Goal: Entertainment & Leisure: Consume media (video, audio)

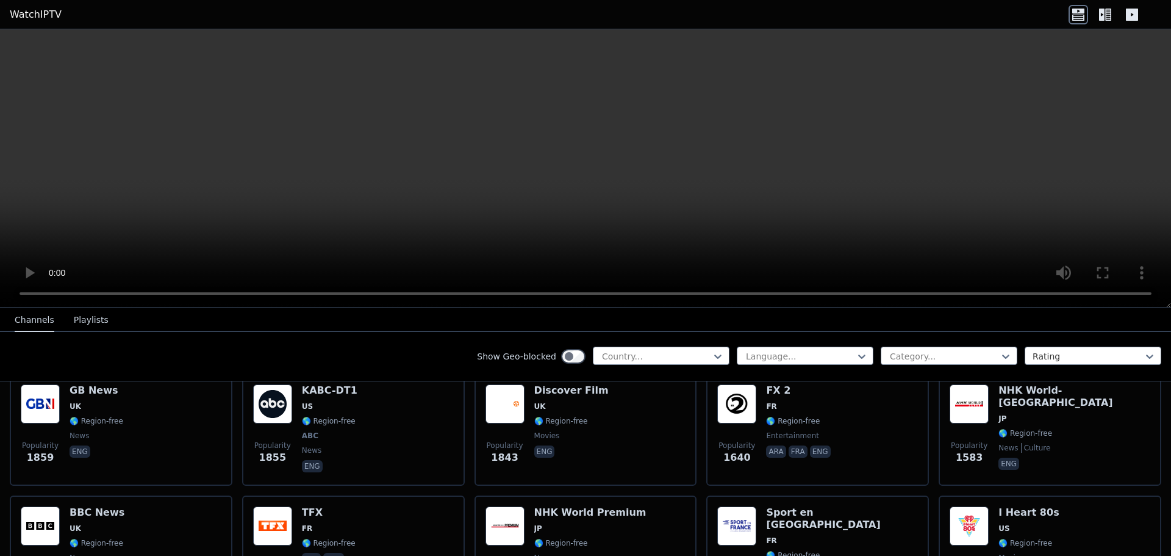
scroll to position [976, 0]
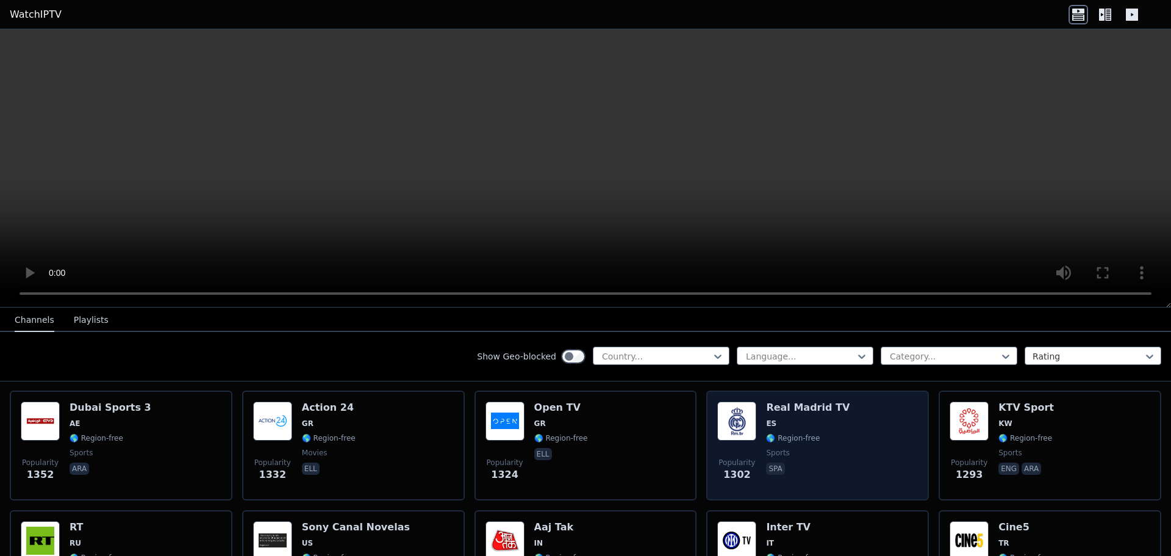
click at [756, 406] on div "Popularity 1302 Real Madrid TV ES 🌎 Region-free sports spa" at bounding box center [817, 445] width 201 height 88
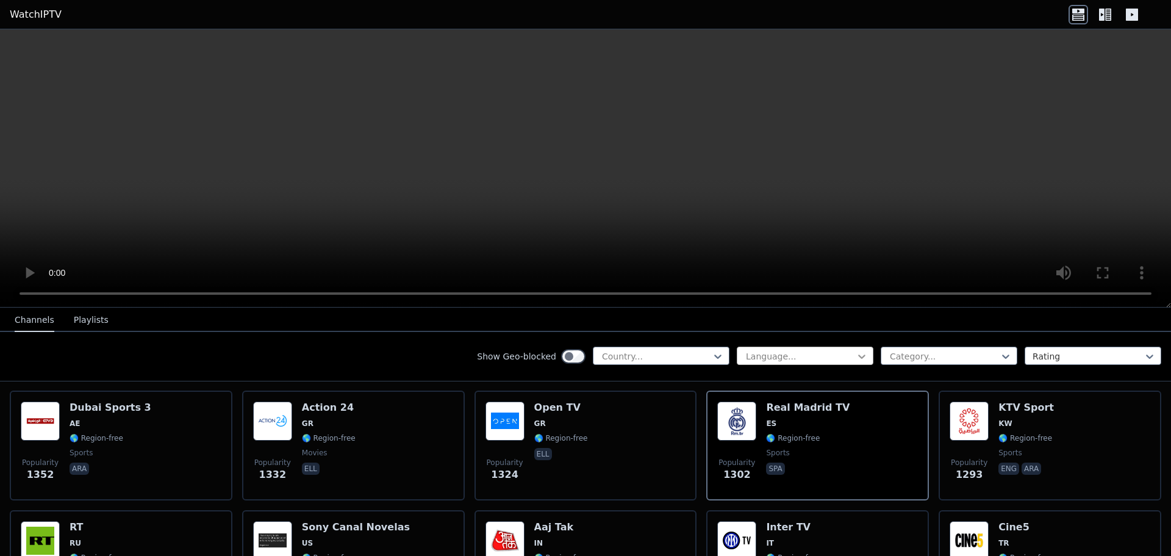
click at [856, 357] on icon at bounding box center [862, 356] width 12 height 12
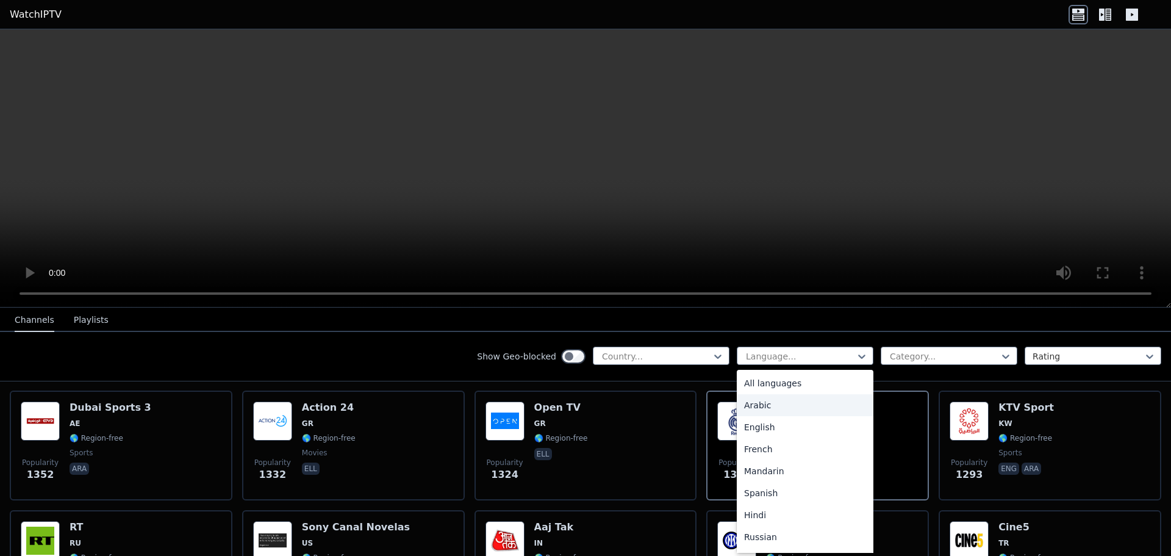
click at [838, 396] on div "Arabic" at bounding box center [805, 405] width 137 height 22
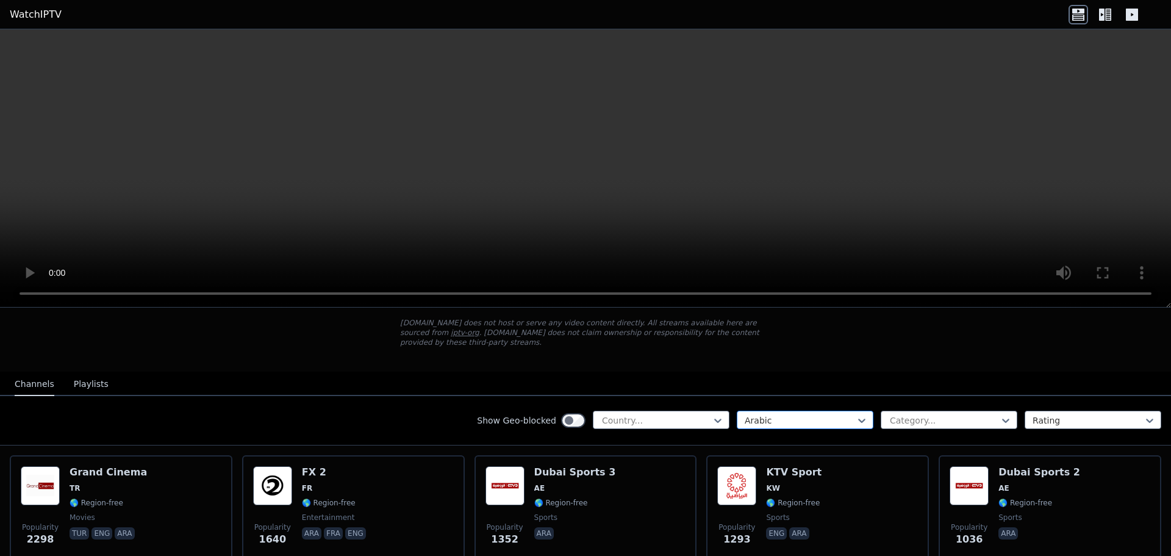
scroll to position [61, 0]
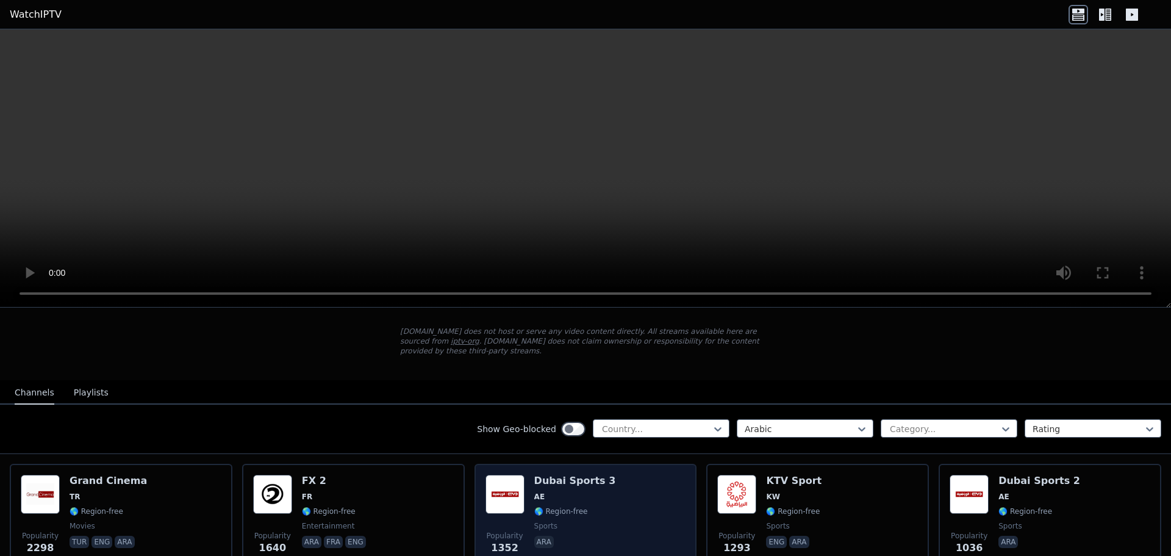
click at [566, 506] on span "🌎 Region-free" at bounding box center [561, 511] width 54 height 10
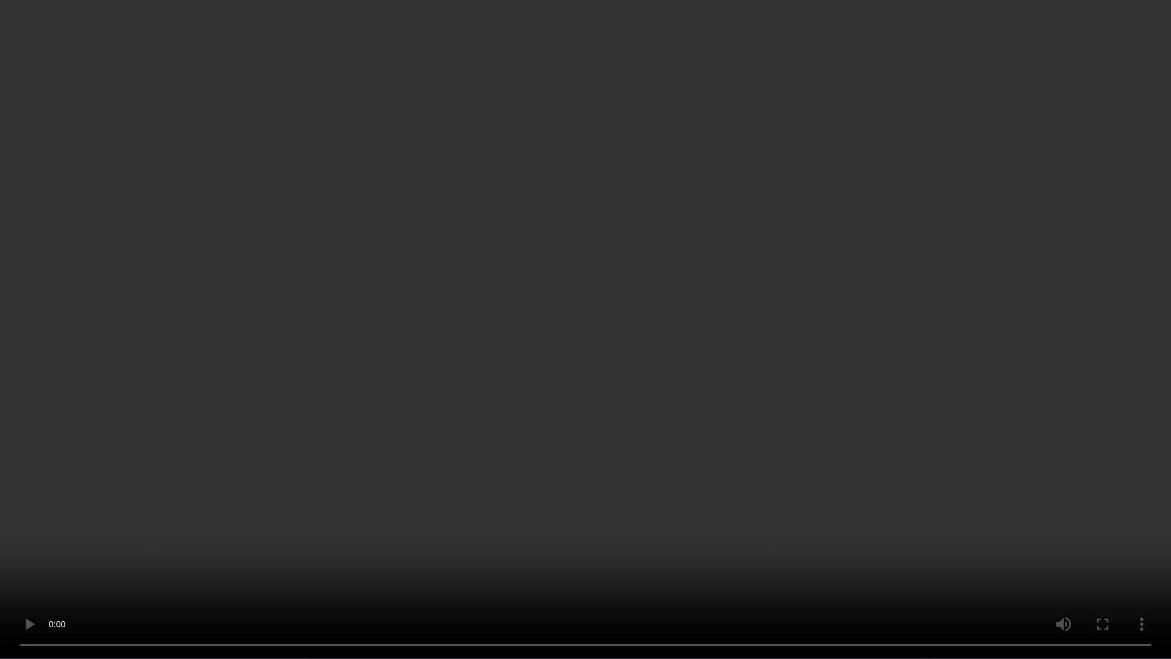
click at [937, 412] on video at bounding box center [585, 329] width 1171 height 659
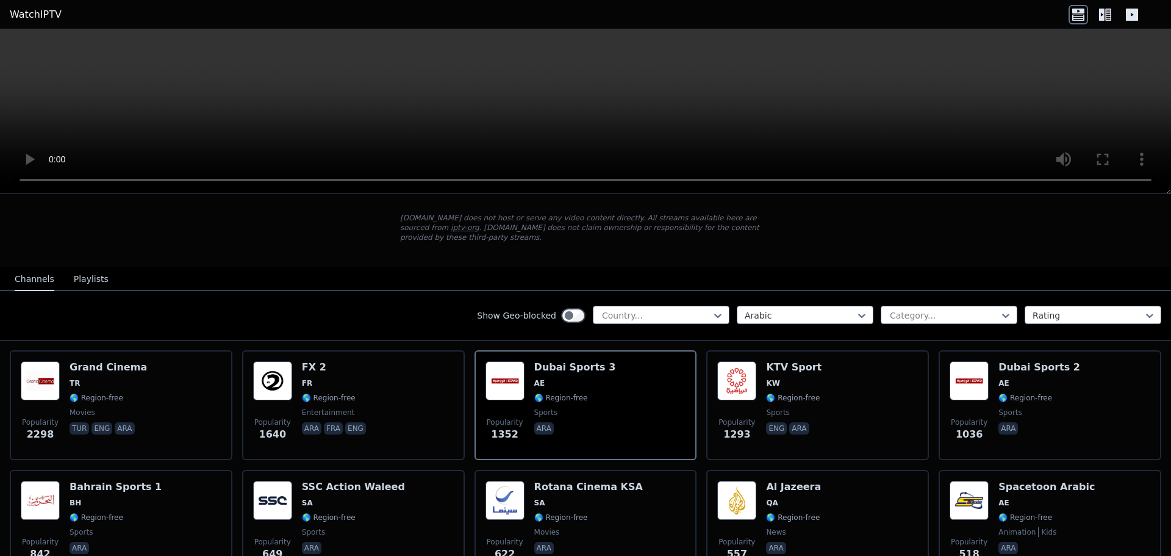
click at [581, 96] on video at bounding box center [585, 111] width 1171 height 165
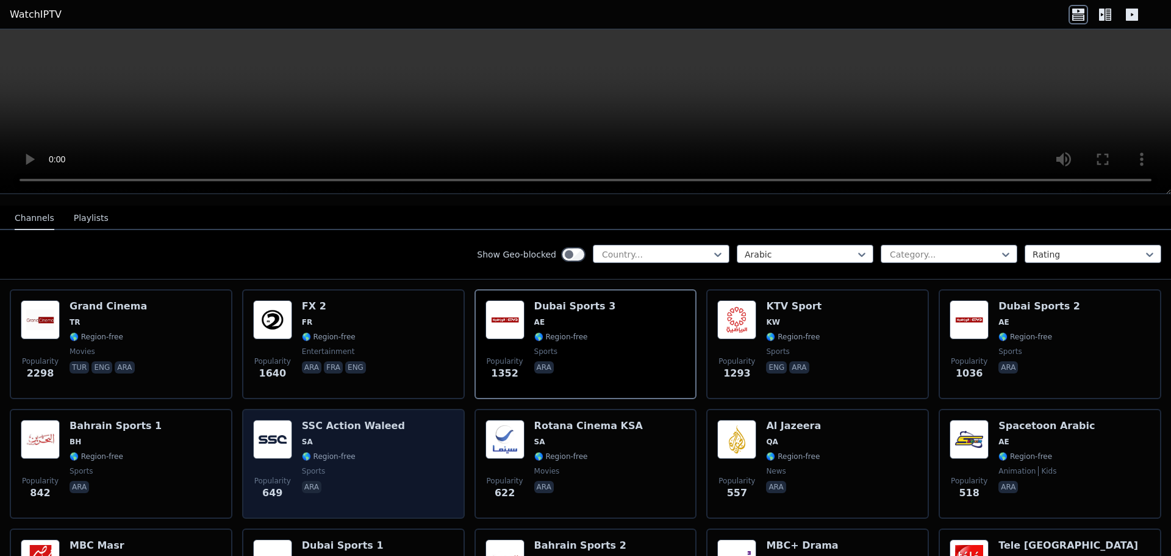
scroll to position [0, 0]
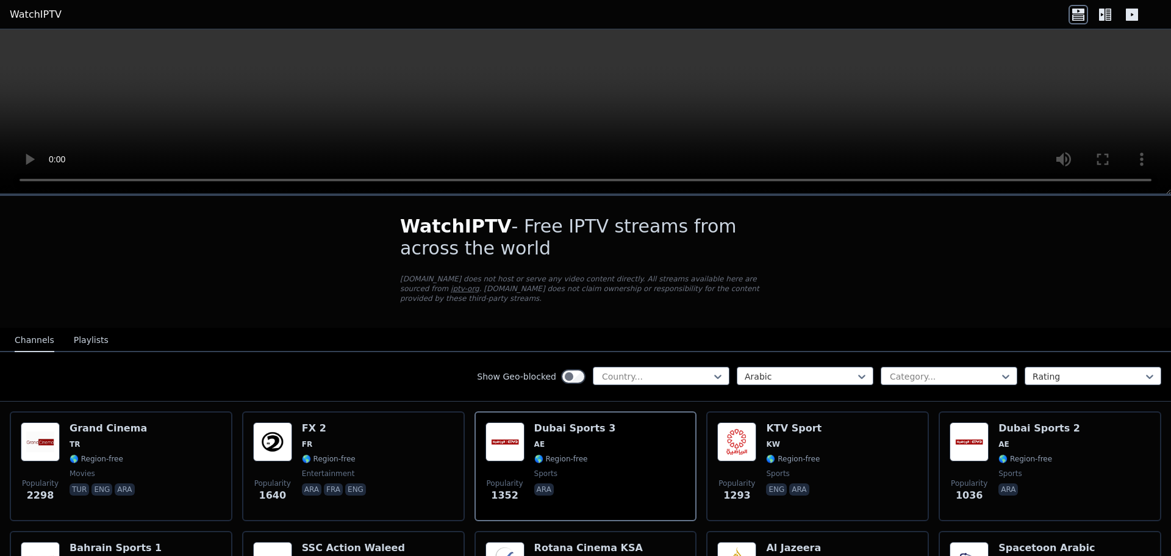
click at [1132, 13] on icon at bounding box center [1132, 15] width 12 height 12
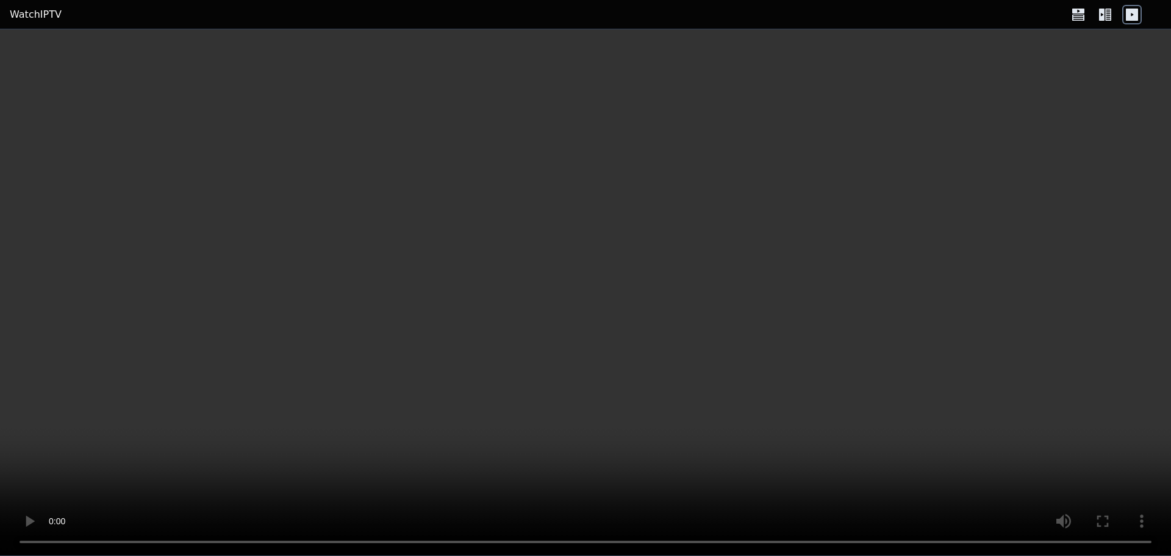
click at [1129, 14] on icon at bounding box center [1132, 15] width 12 height 12
drag, startPoint x: 29, startPoint y: 9, endPoint x: 43, endPoint y: 0, distance: 16.7
click at [29, 9] on link "WatchIPTV" at bounding box center [36, 14] width 52 height 15
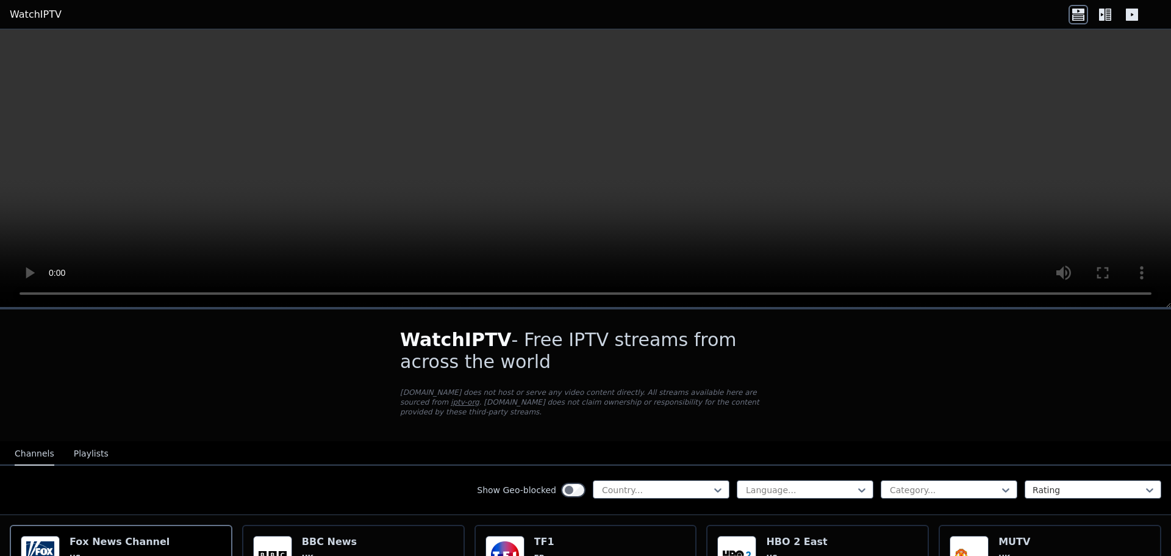
click at [36, 10] on link "WatchIPTV" at bounding box center [36, 14] width 52 height 15
click at [30, 16] on link "WatchIPTV" at bounding box center [36, 14] width 52 height 15
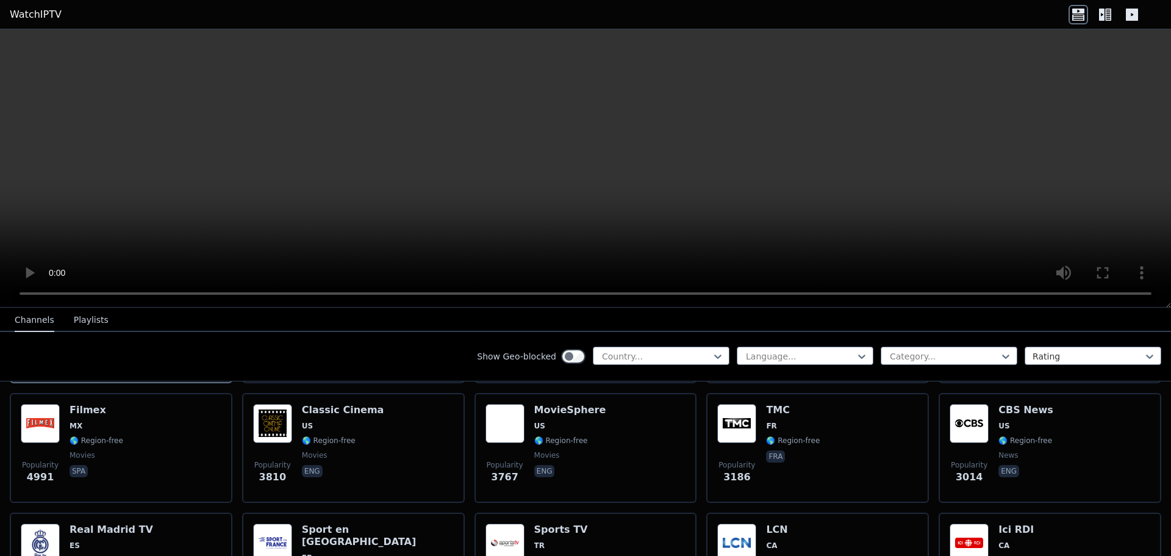
scroll to position [305, 0]
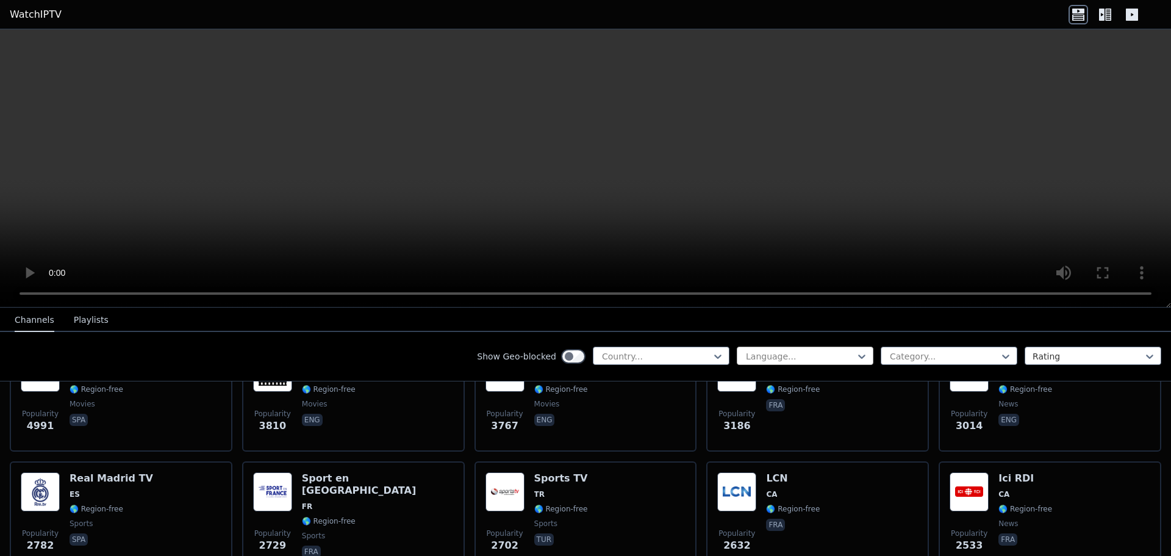
click at [787, 357] on div at bounding box center [800, 356] width 111 height 12
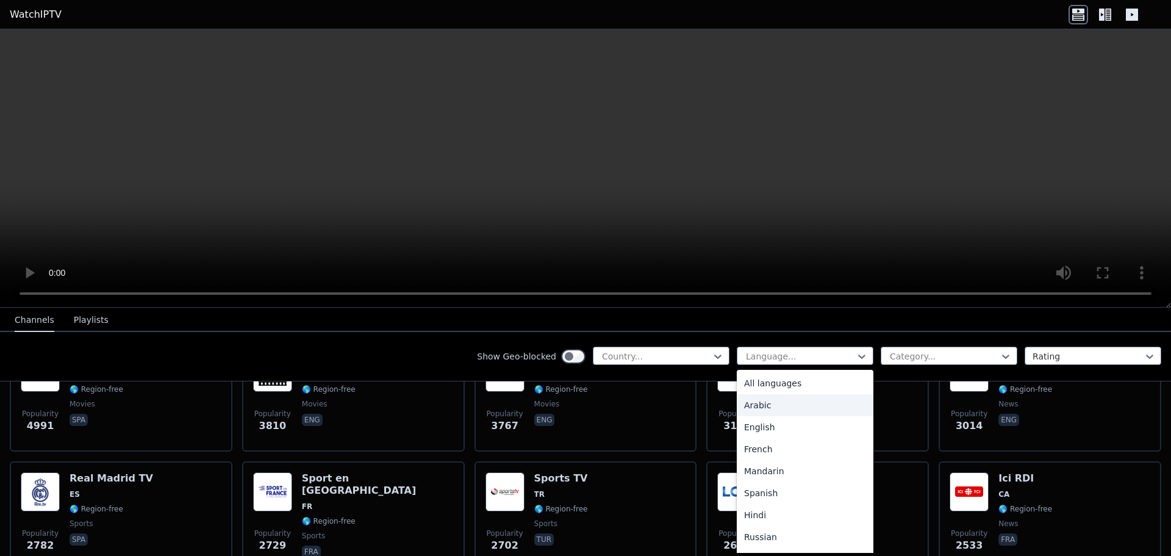
click at [774, 407] on div "Arabic" at bounding box center [805, 405] width 137 height 22
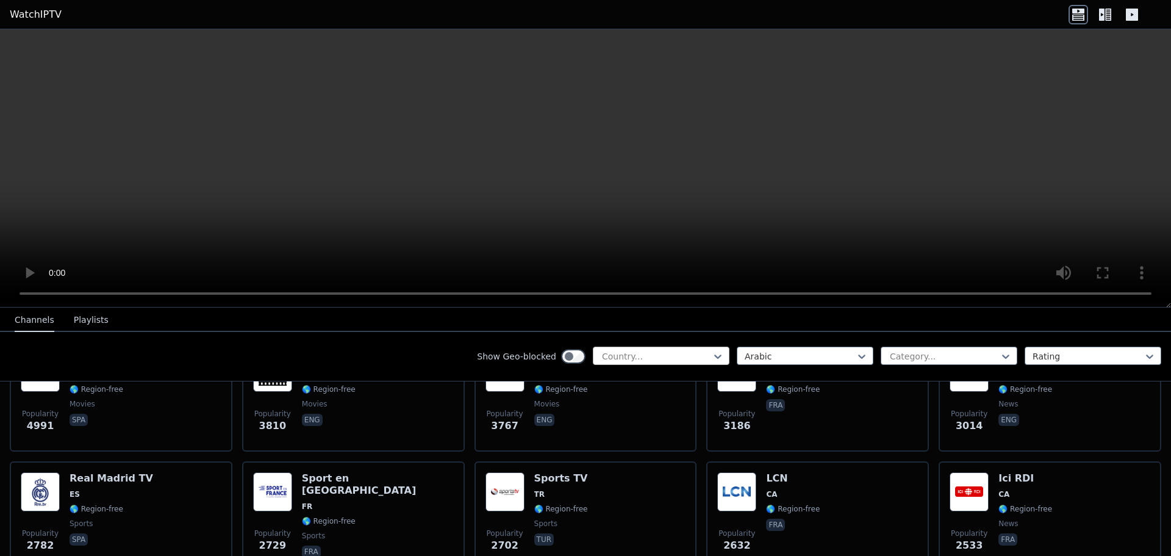
click at [716, 361] on div "Country..." at bounding box center [661, 355] width 137 height 18
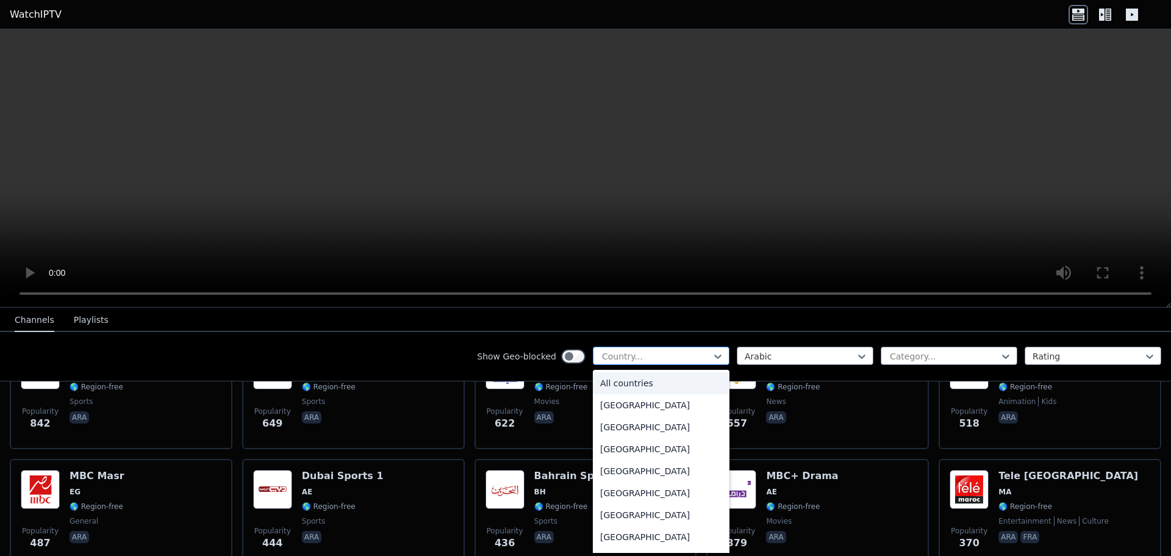
click at [716, 361] on div "Country..." at bounding box center [661, 355] width 137 height 18
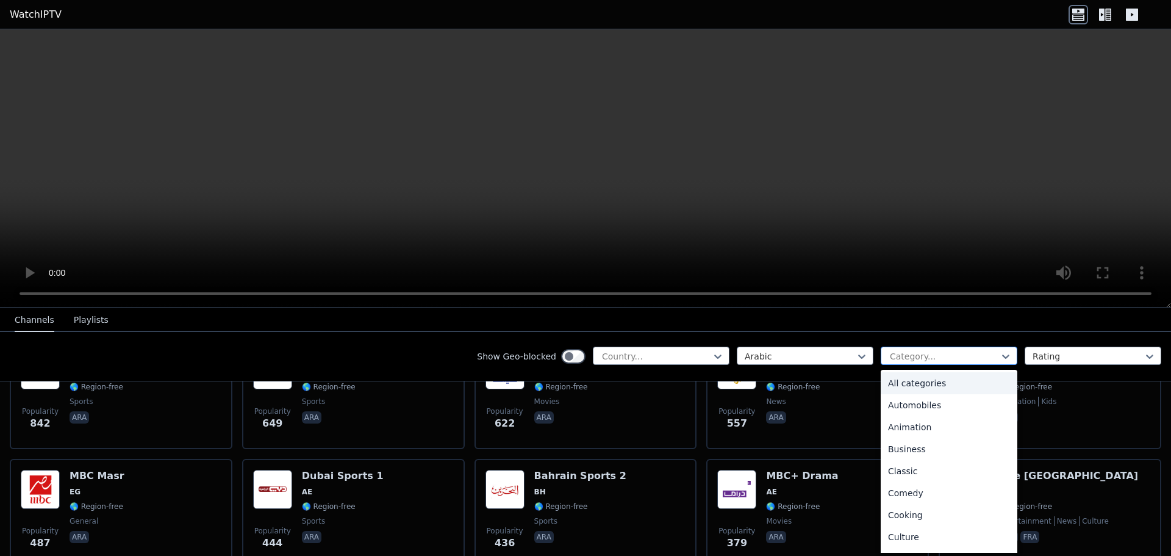
click at [893, 354] on div at bounding box center [943, 356] width 111 height 12
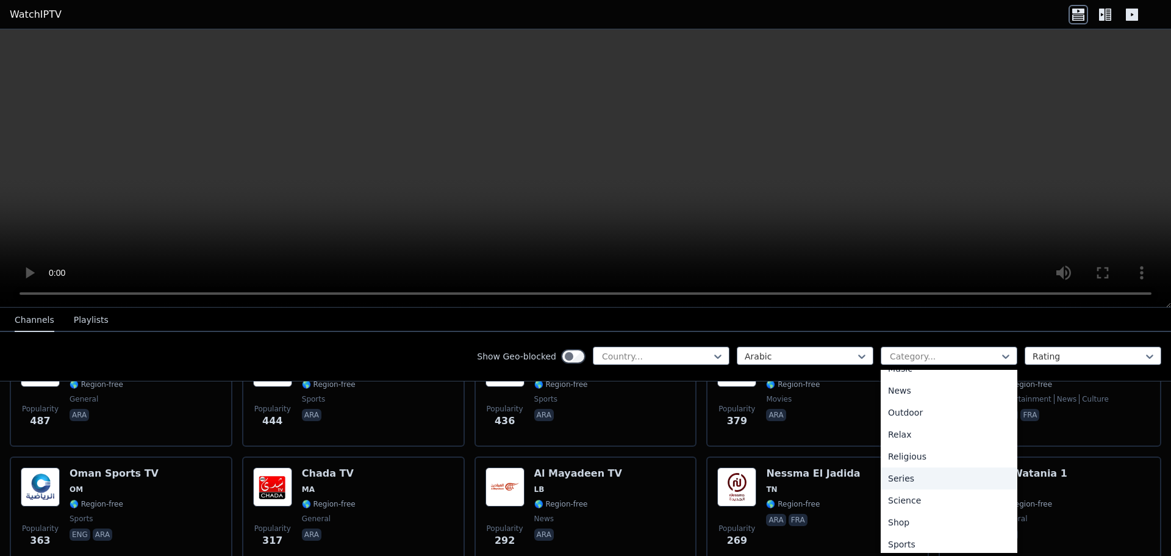
scroll to position [415, 0]
click at [916, 496] on div "Sports" at bounding box center [949, 495] width 137 height 22
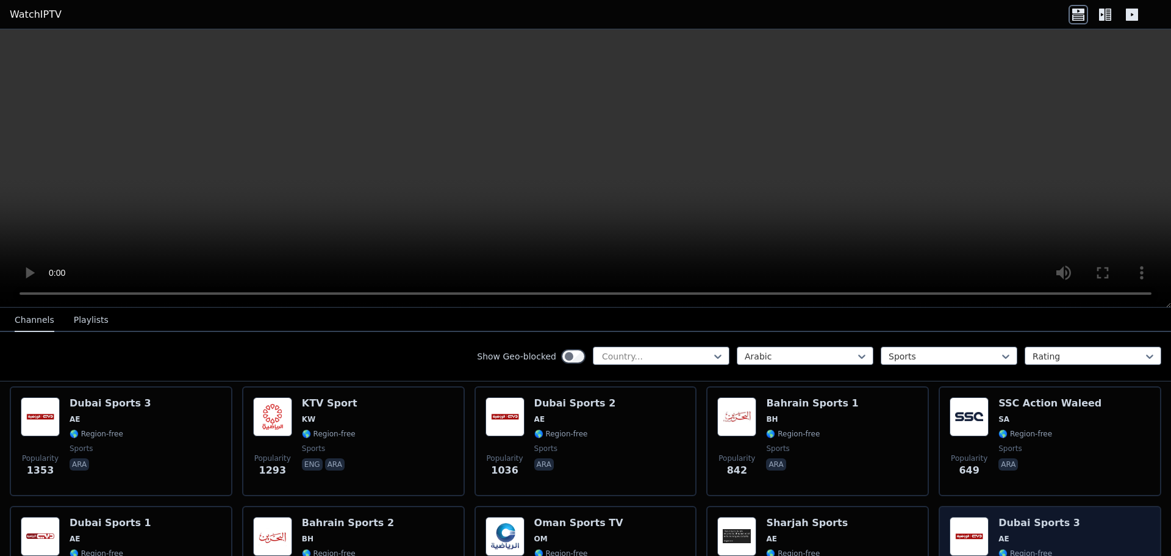
scroll to position [244, 0]
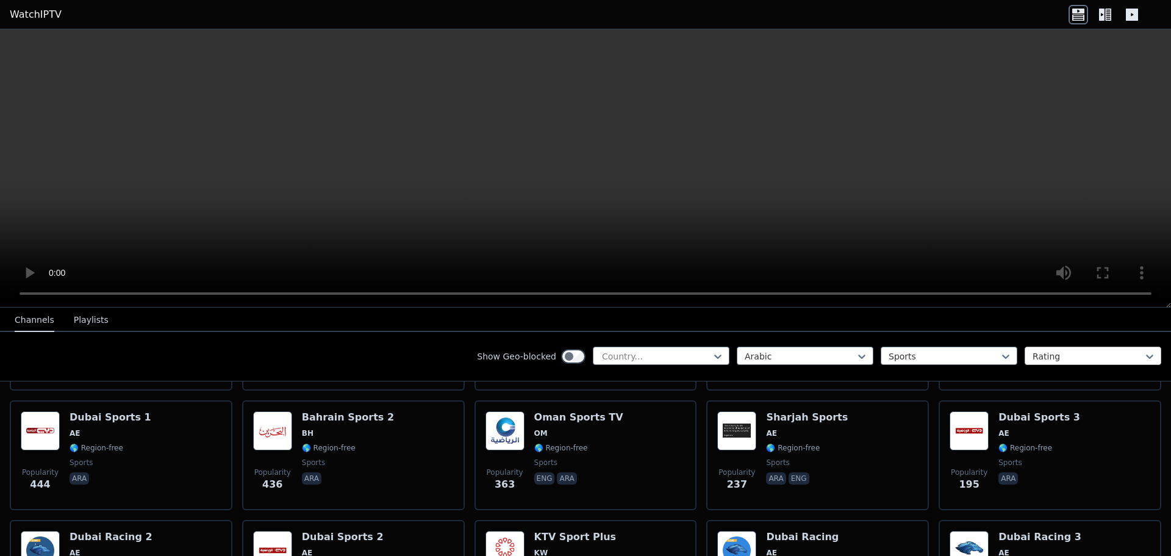
click at [1109, 351] on div at bounding box center [1087, 356] width 111 height 12
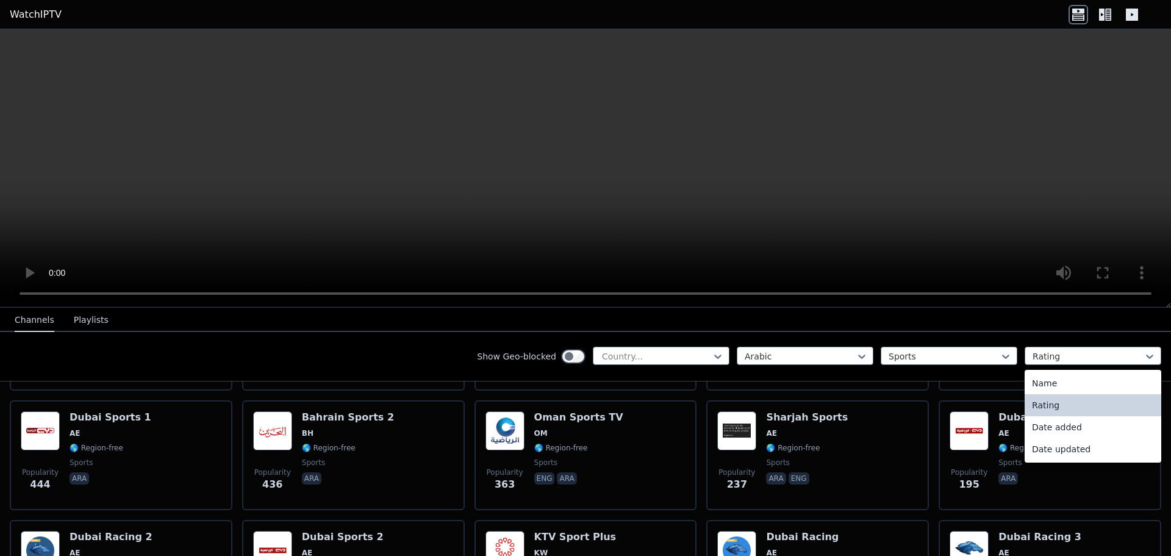
click at [1107, 341] on div "Show Geo-blocked Country... Arabic Sports 4 results available. Use Up and Down …" at bounding box center [585, 356] width 1171 height 49
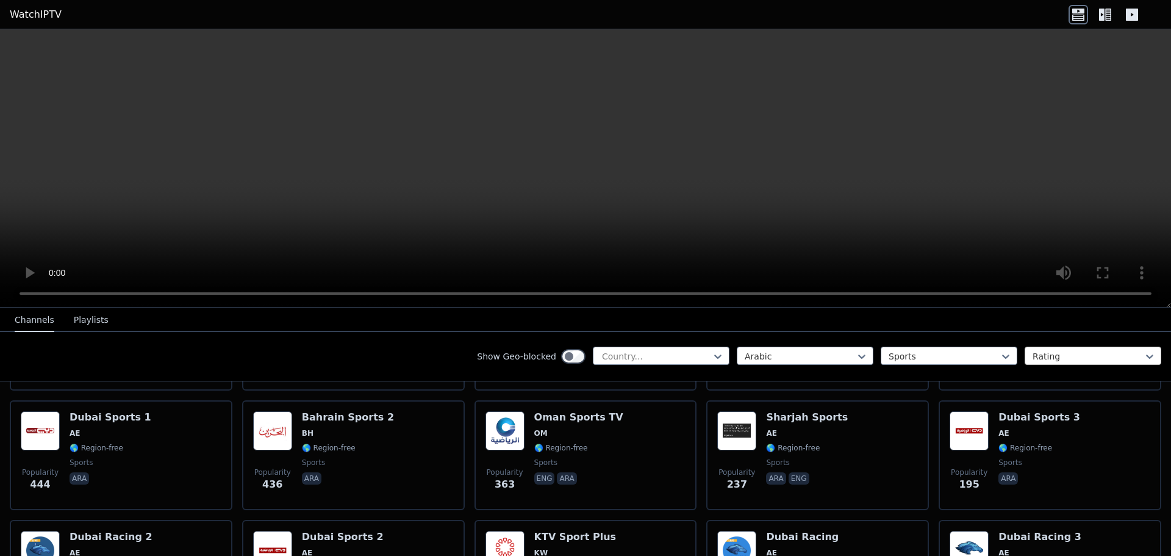
click at [1089, 353] on div at bounding box center [1087, 356] width 111 height 12
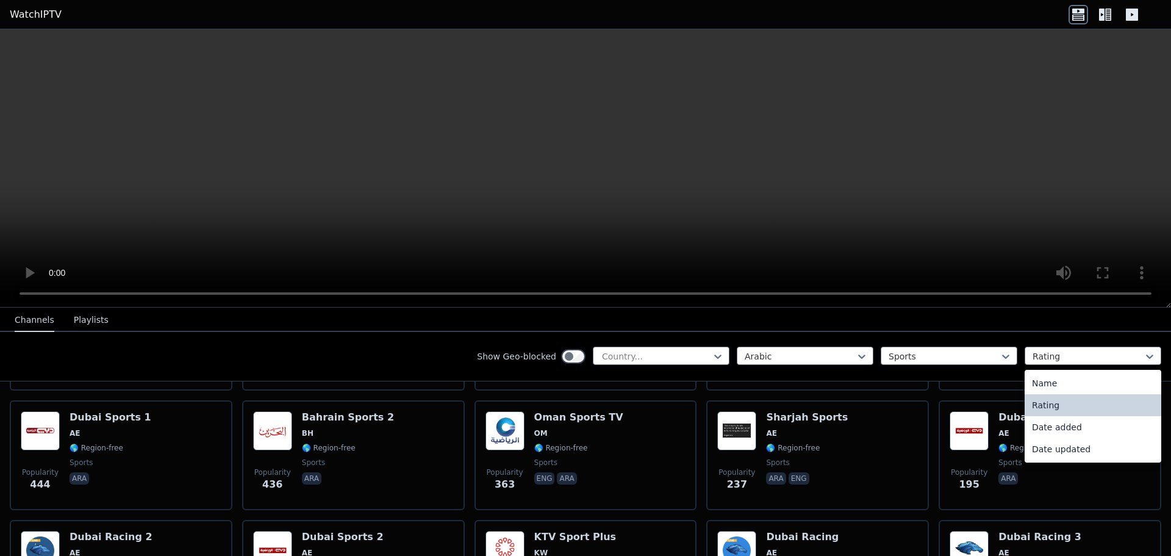
click at [1070, 404] on div "Rating" at bounding box center [1092, 405] width 137 height 22
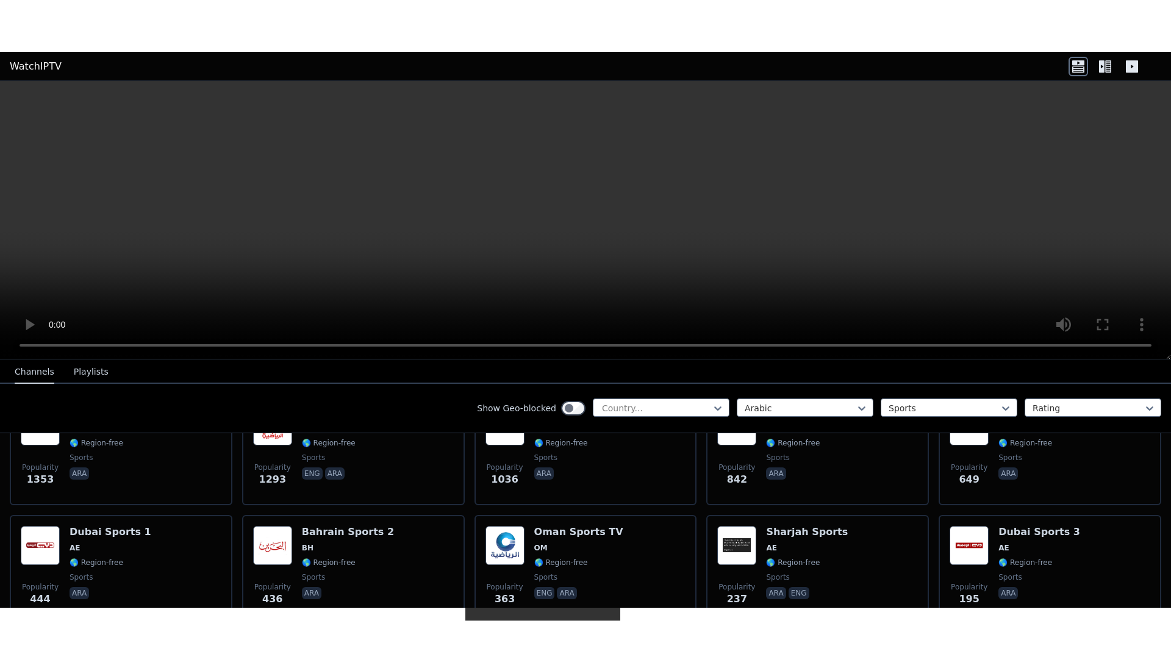
scroll to position [183, 0]
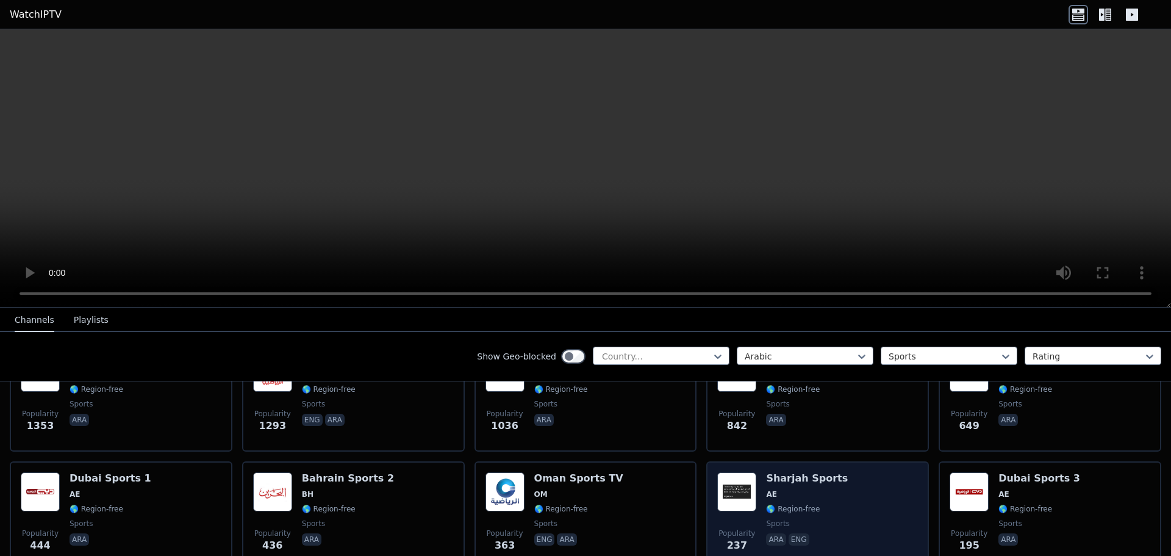
click at [735, 490] on img at bounding box center [736, 491] width 39 height 39
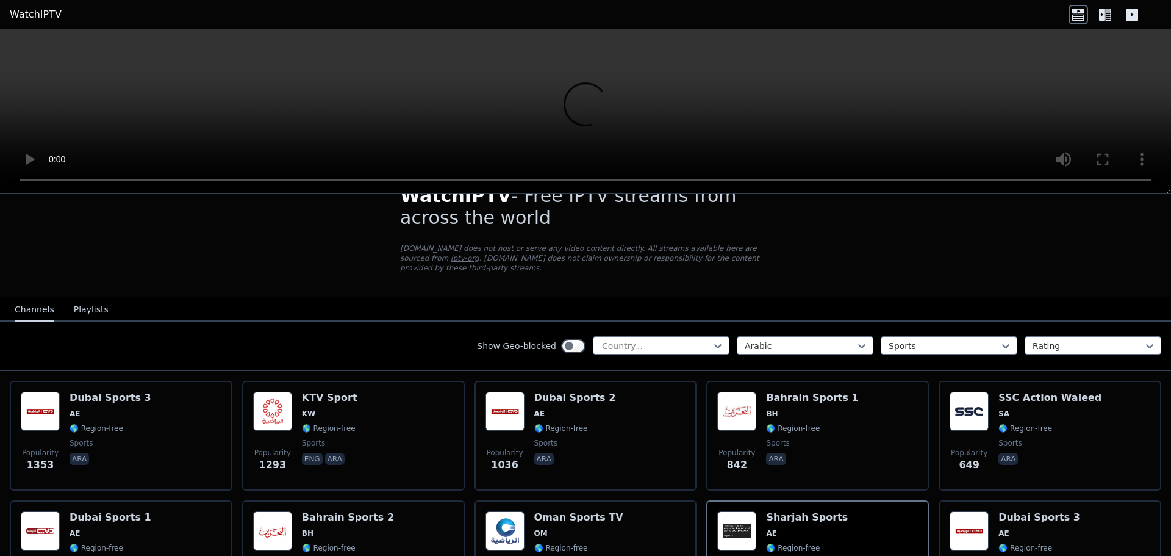
scroll to position [0, 0]
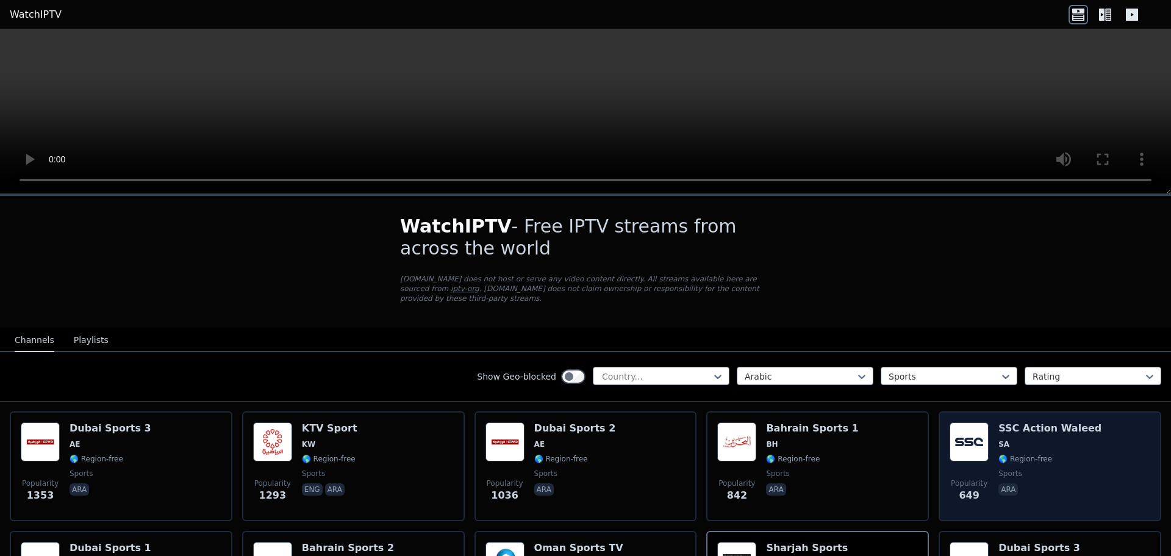
click at [971, 440] on img at bounding box center [968, 441] width 39 height 39
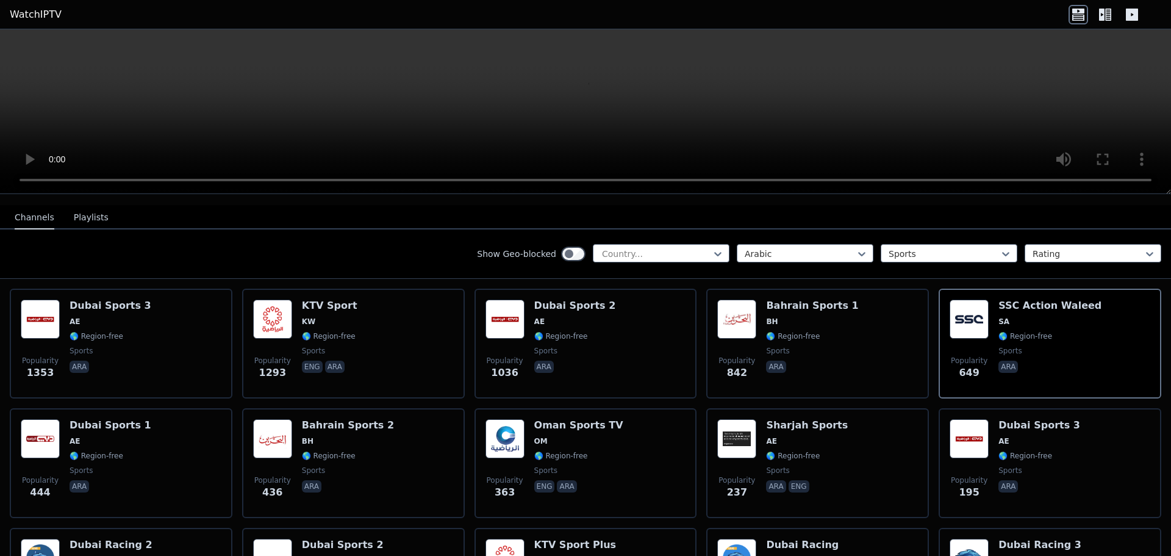
scroll to position [183, 0]
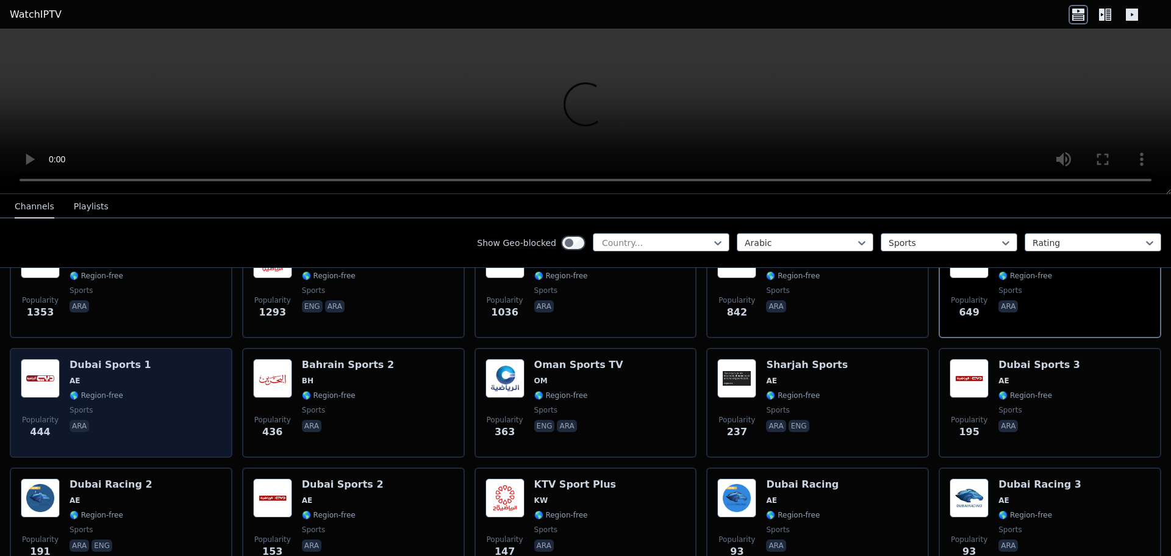
click at [57, 372] on img at bounding box center [40, 378] width 39 height 39
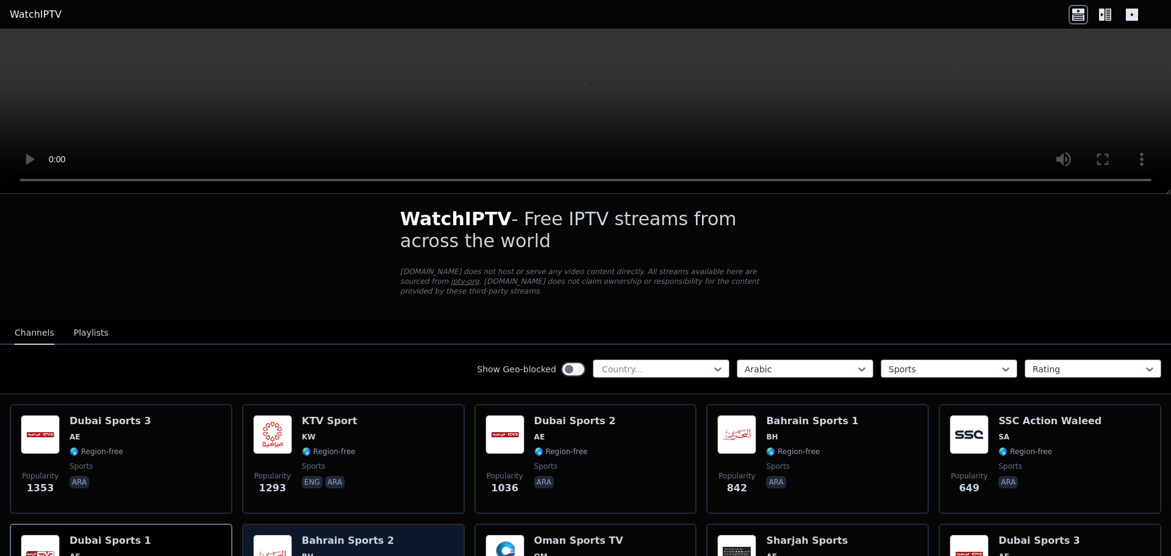
scroll to position [0, 0]
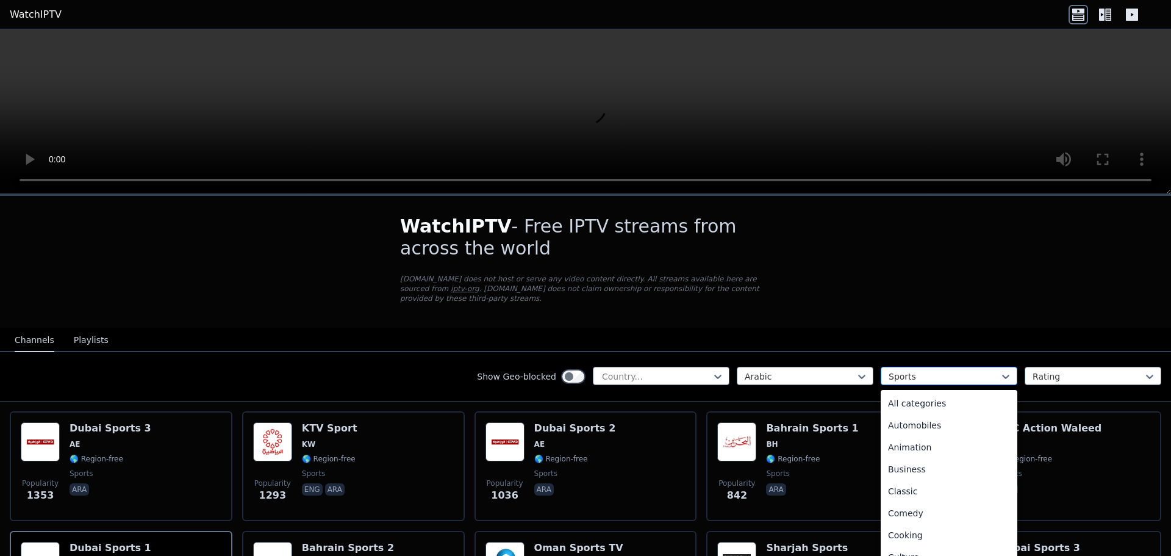
click at [905, 370] on div at bounding box center [943, 376] width 111 height 12
click at [931, 392] on div "All categories" at bounding box center [949, 403] width 137 height 22
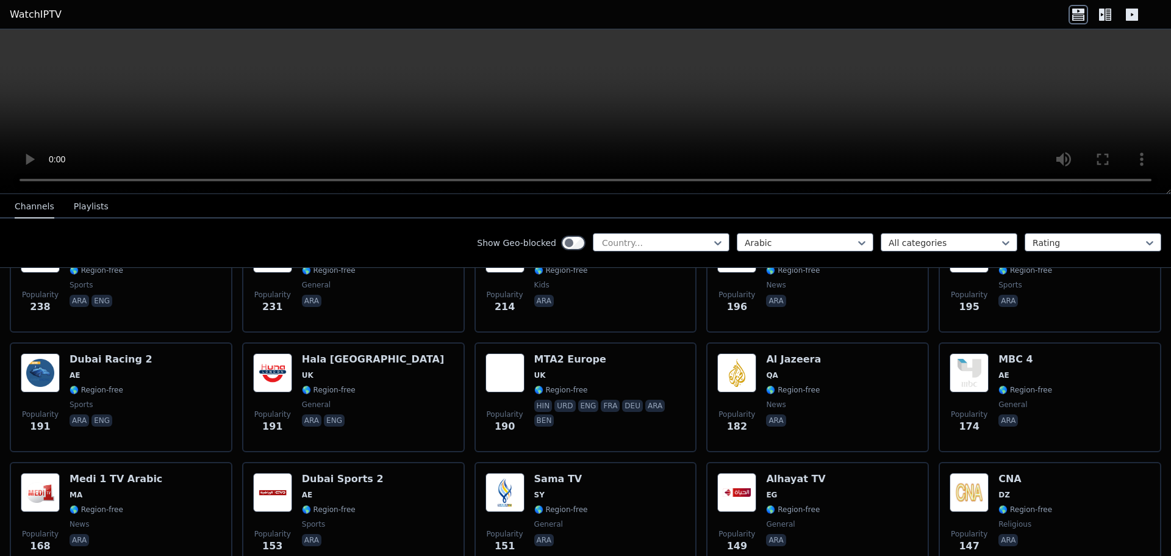
scroll to position [671, 0]
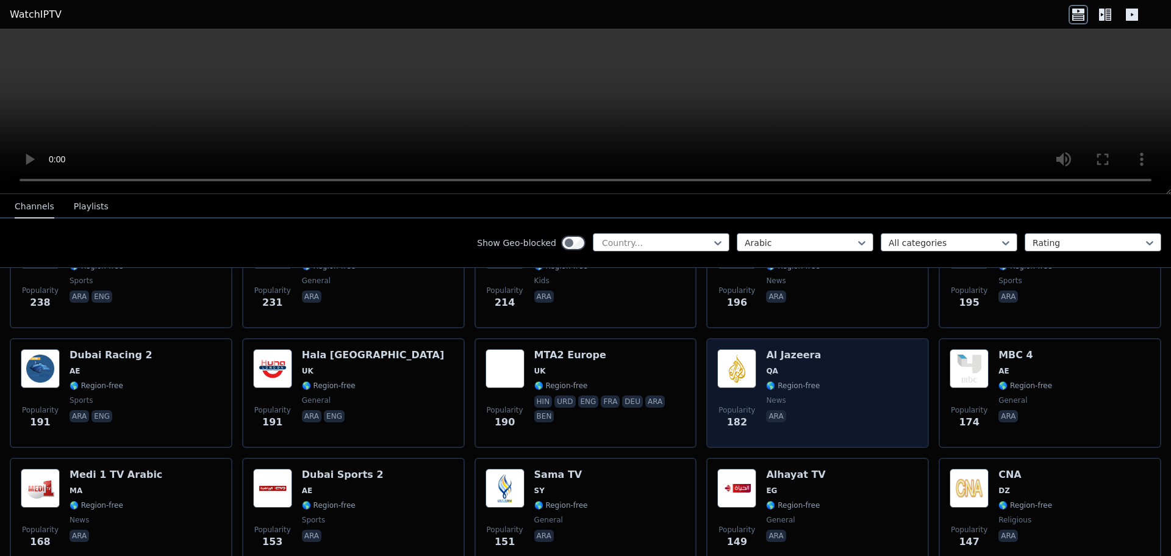
click at [727, 374] on img at bounding box center [736, 368] width 39 height 39
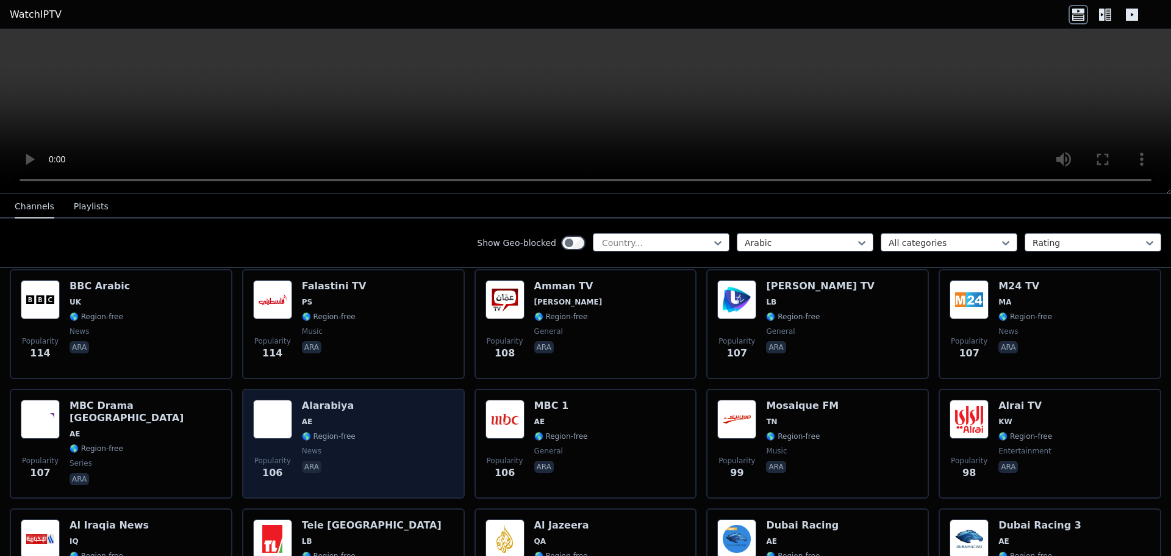
scroll to position [1342, 0]
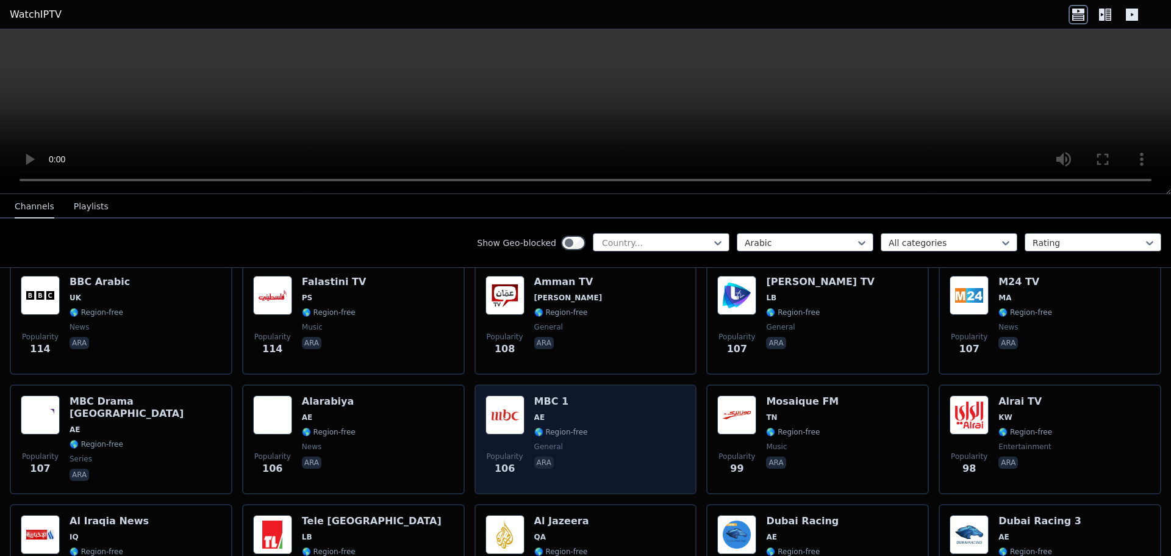
click at [622, 424] on div "Popularity 106 MBC 1 AE 🌎 Region-free general ara" at bounding box center [585, 439] width 201 height 88
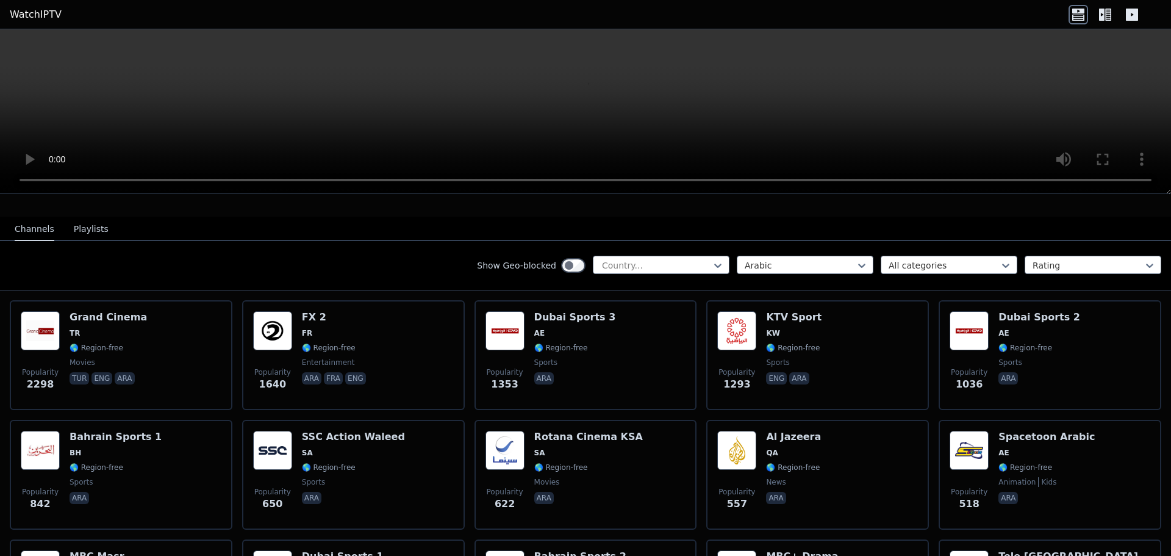
scroll to position [0, 0]
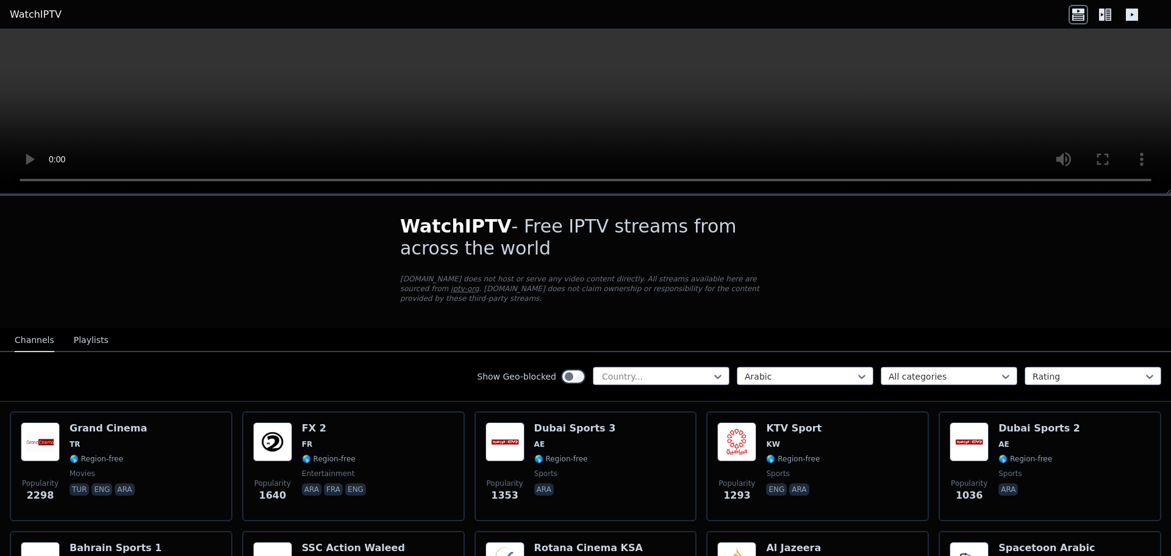
click at [1106, 20] on icon at bounding box center [1108, 15] width 6 height 12
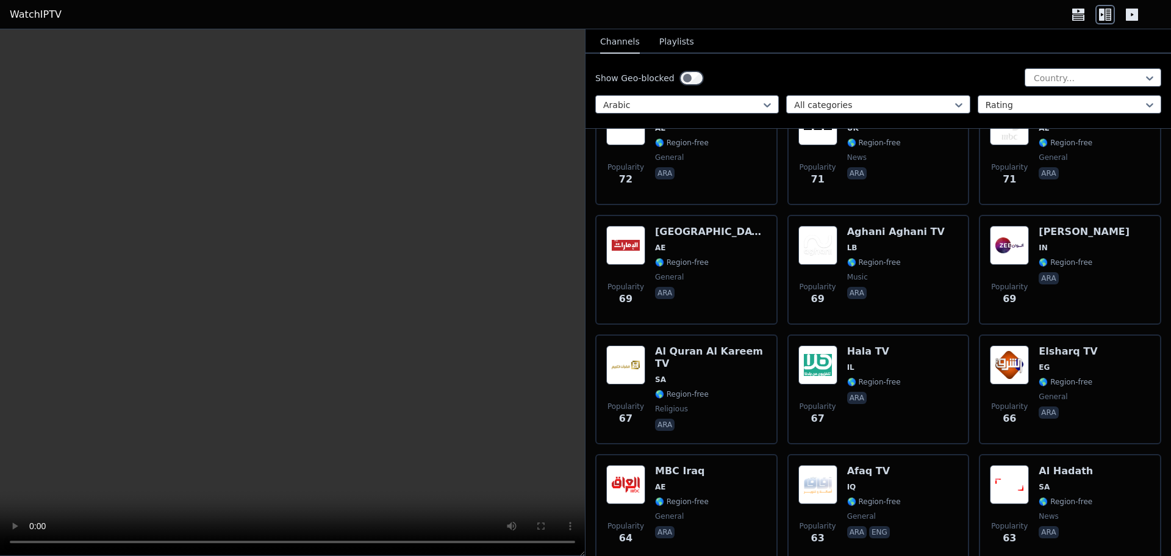
scroll to position [3537, 0]
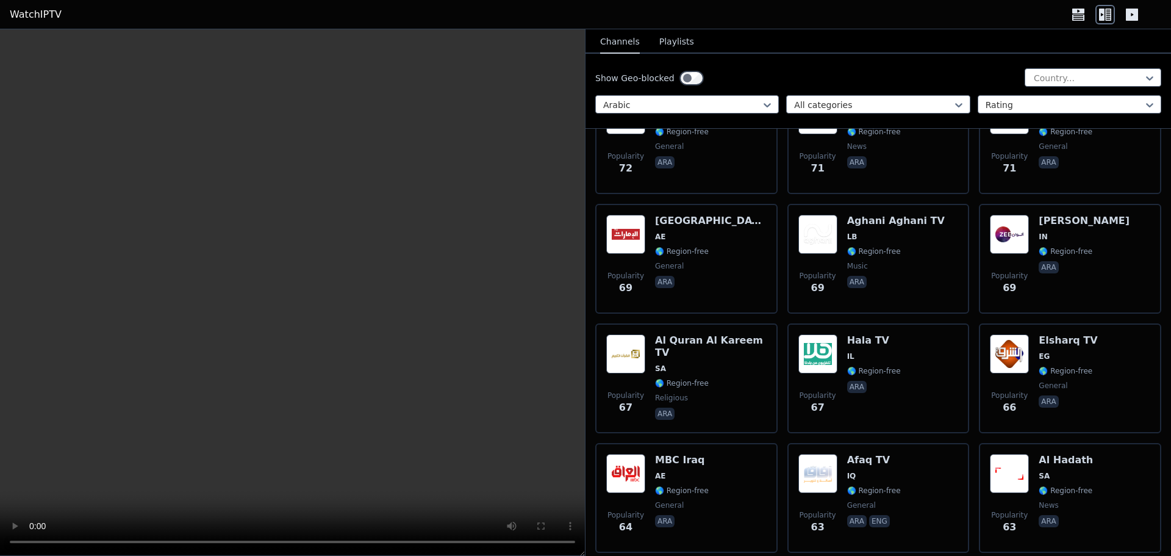
click at [670, 48] on button "Playlists" at bounding box center [676, 41] width 35 height 23
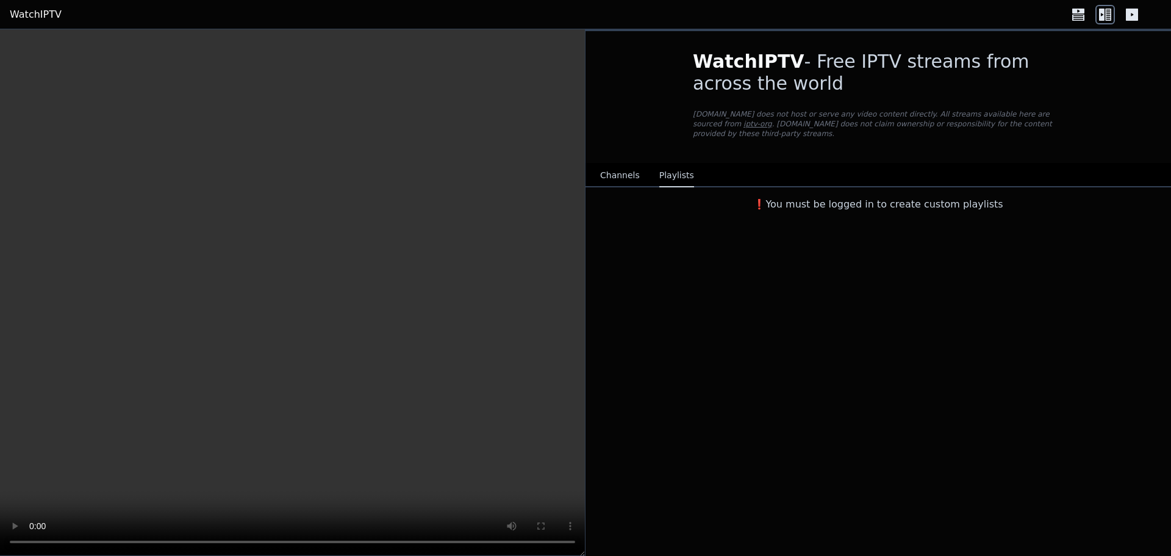
scroll to position [0, 0]
click at [626, 166] on button "Channels" at bounding box center [620, 175] width 40 height 23
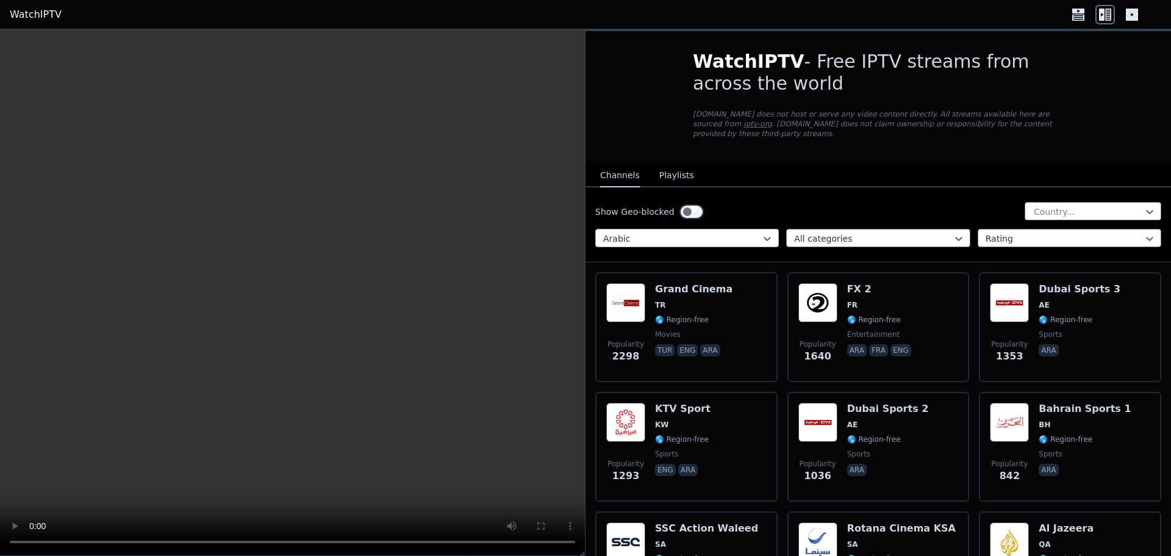
click at [749, 232] on div at bounding box center [682, 238] width 158 height 12
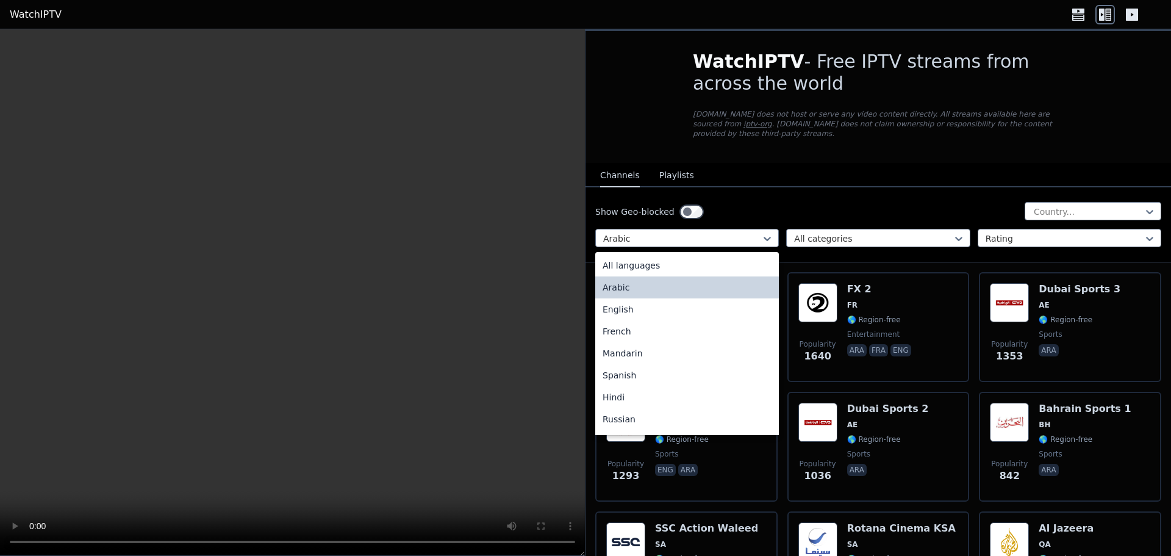
click at [715, 282] on div "Arabic" at bounding box center [687, 287] width 184 height 22
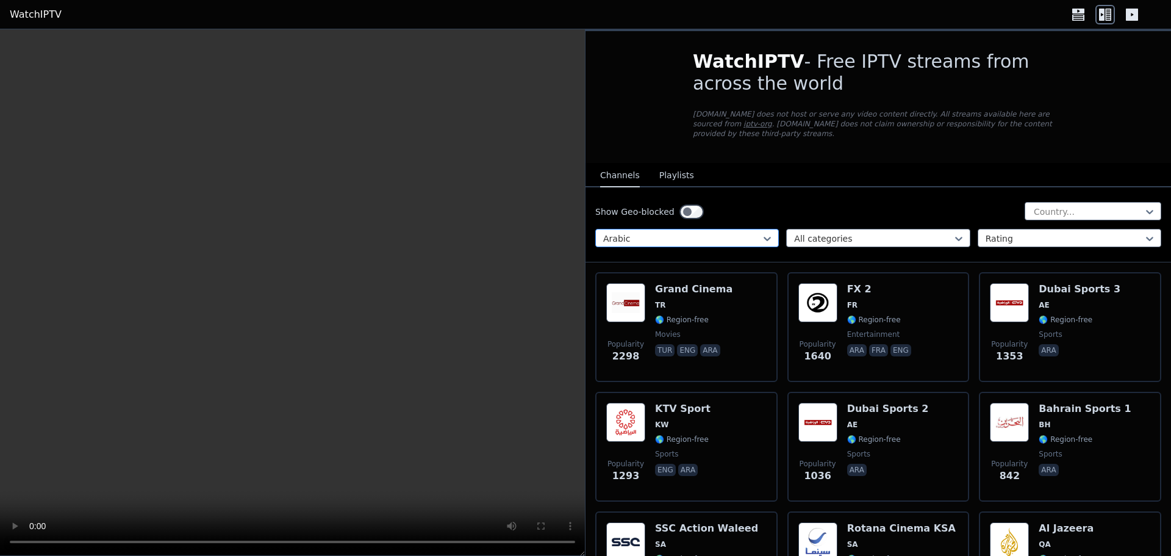
click at [711, 233] on div at bounding box center [682, 238] width 158 height 12
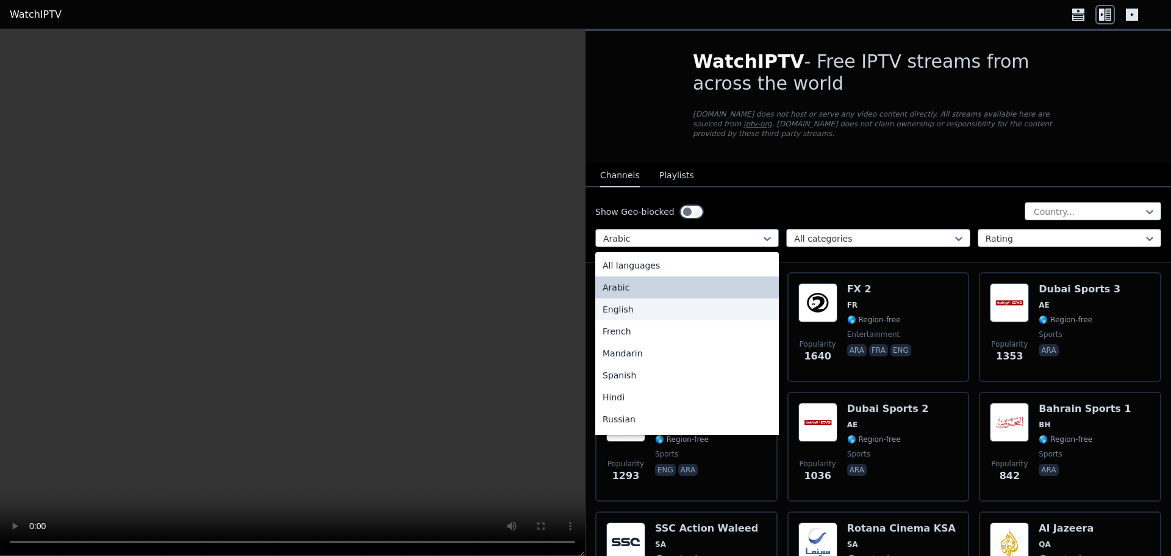
click at [669, 298] on div "English" at bounding box center [687, 309] width 184 height 22
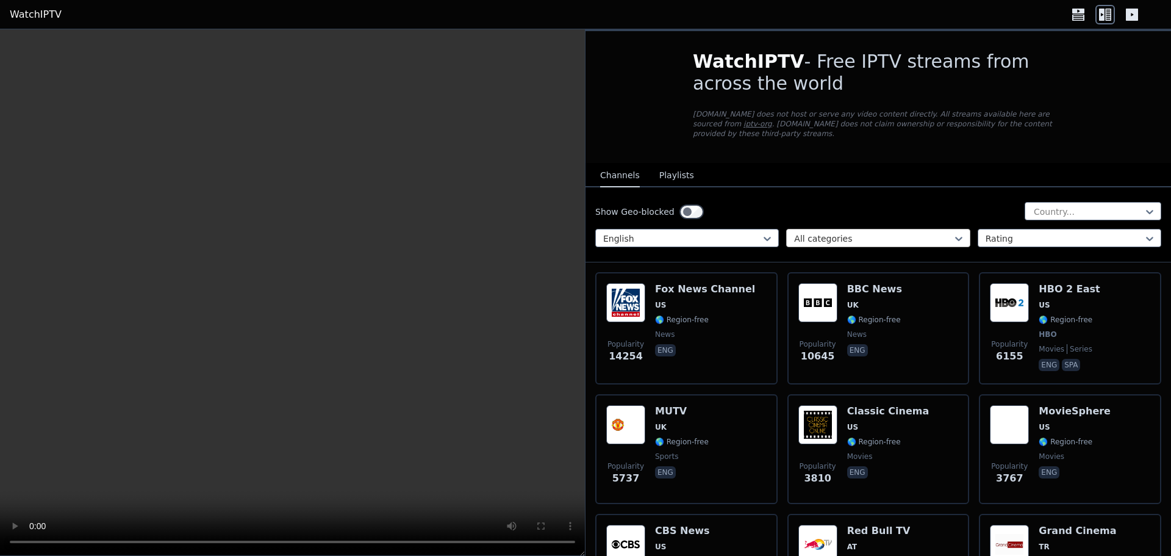
click at [786, 234] on div "All categories" at bounding box center [878, 238] width 184 height 18
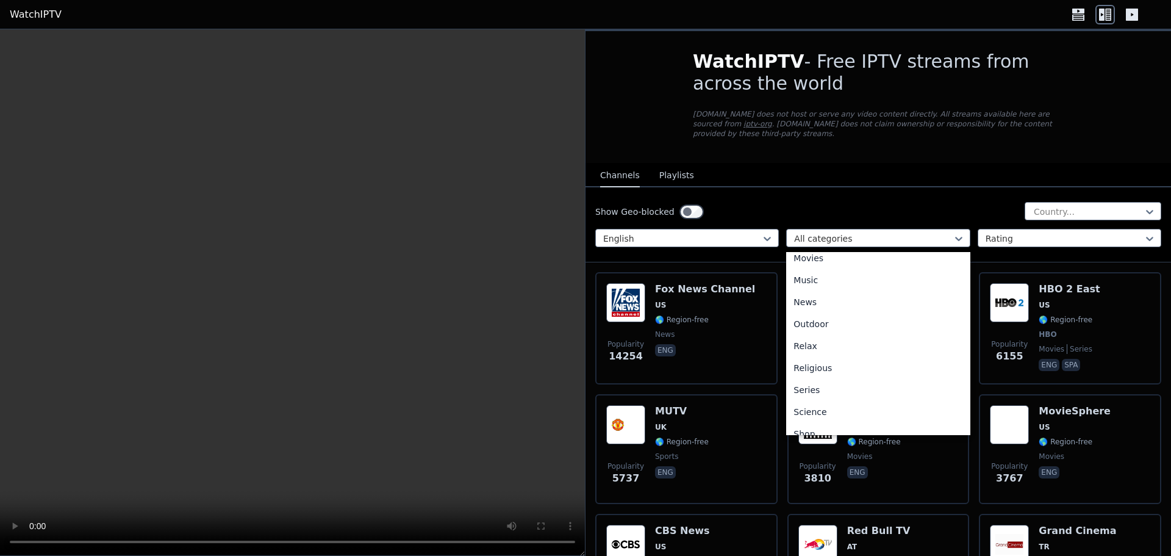
scroll to position [366, 0]
click at [825, 415] on div "Sports" at bounding box center [878, 426] width 184 height 22
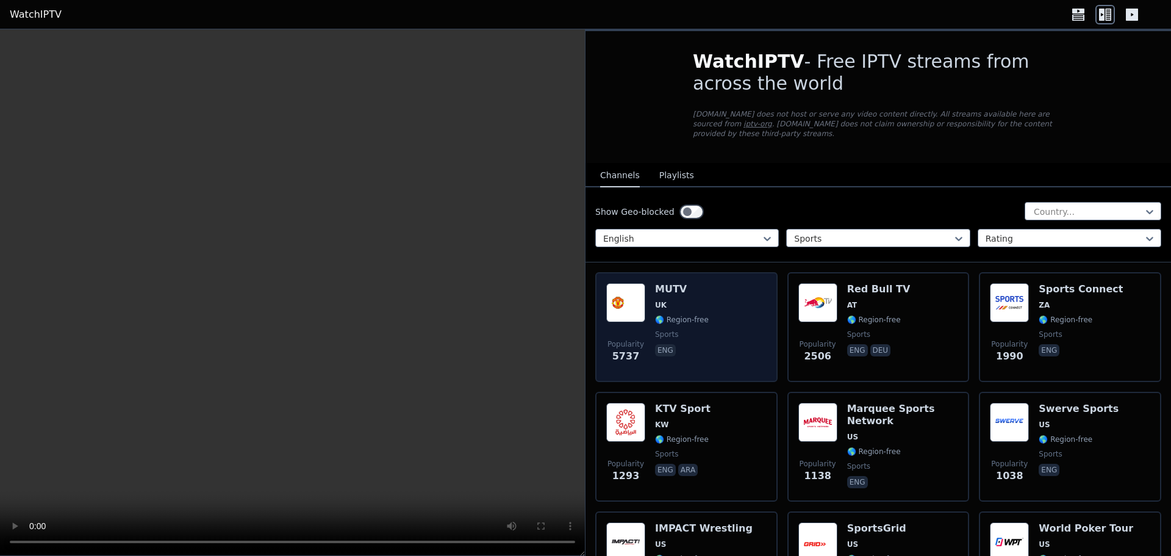
click at [660, 283] on h6 "MUTV" at bounding box center [682, 289] width 54 height 12
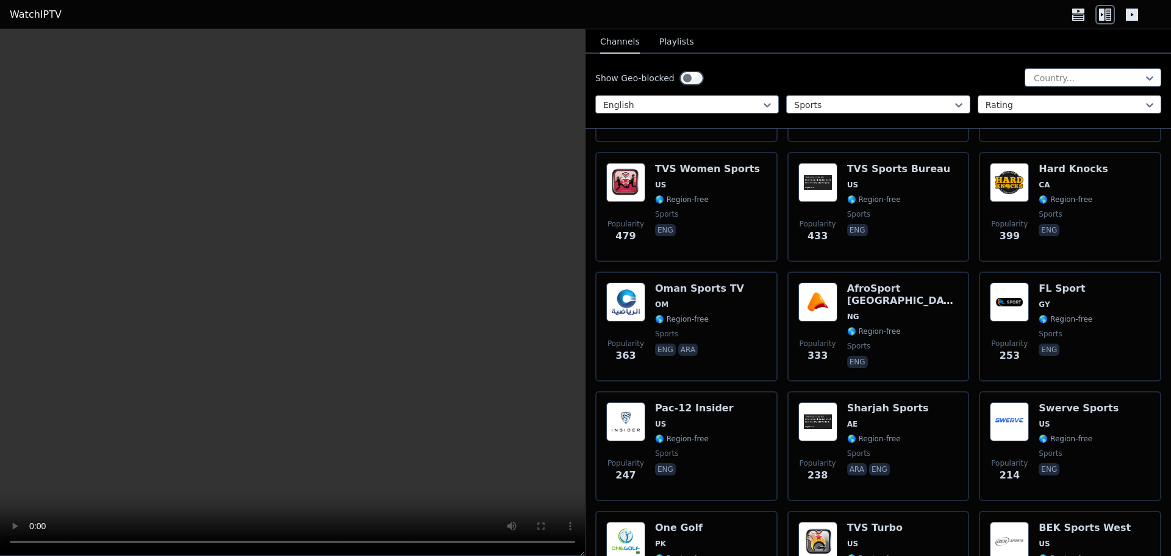
scroll to position [732, 0]
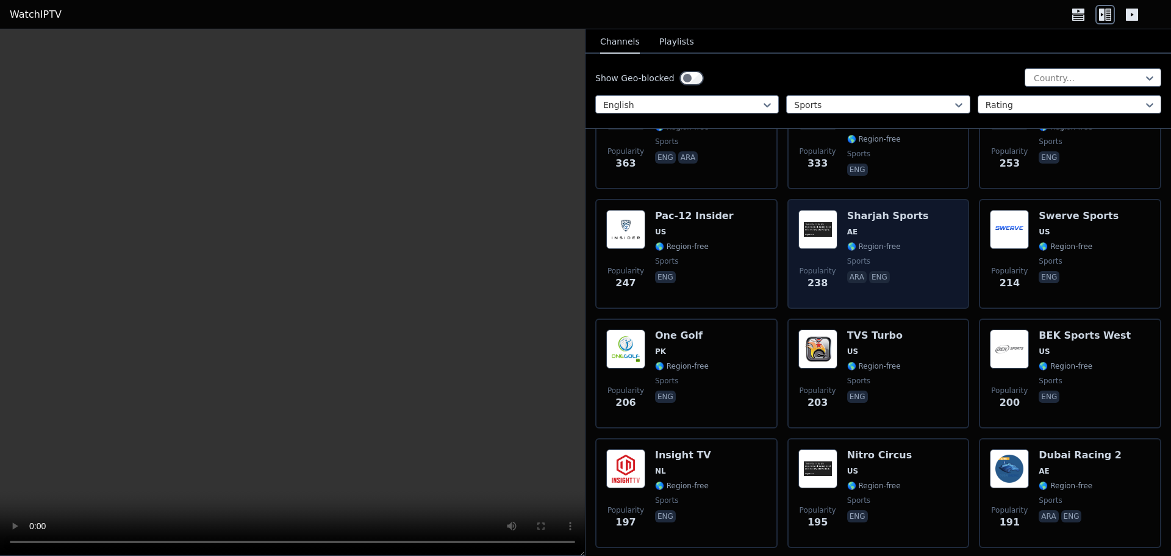
click at [908, 229] on div "Sharjah Sports AE 🌎 Region-free sports ara eng" at bounding box center [888, 254] width 82 height 88
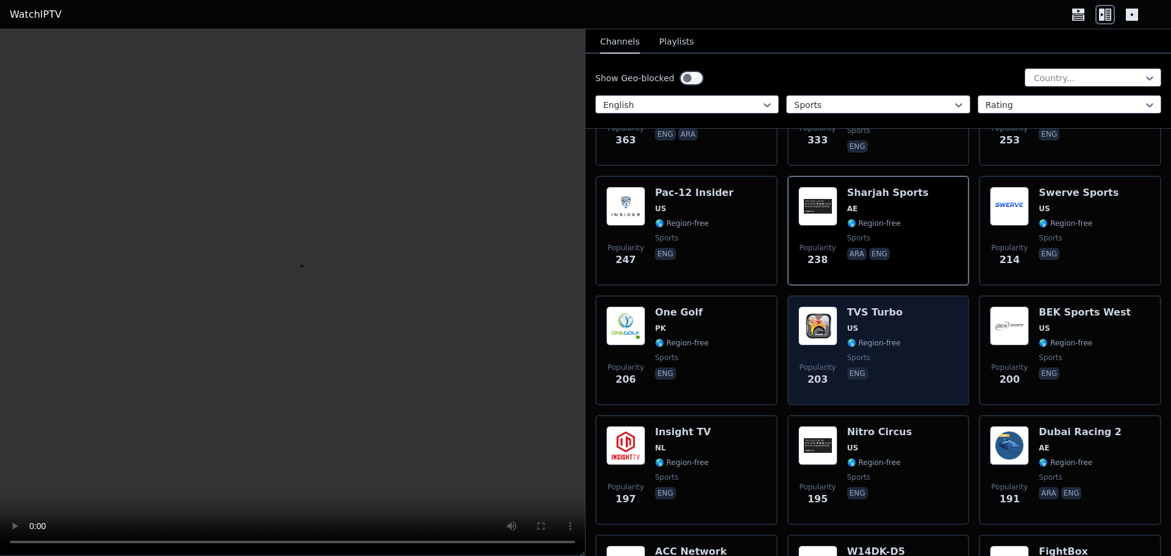
scroll to position [1037, 0]
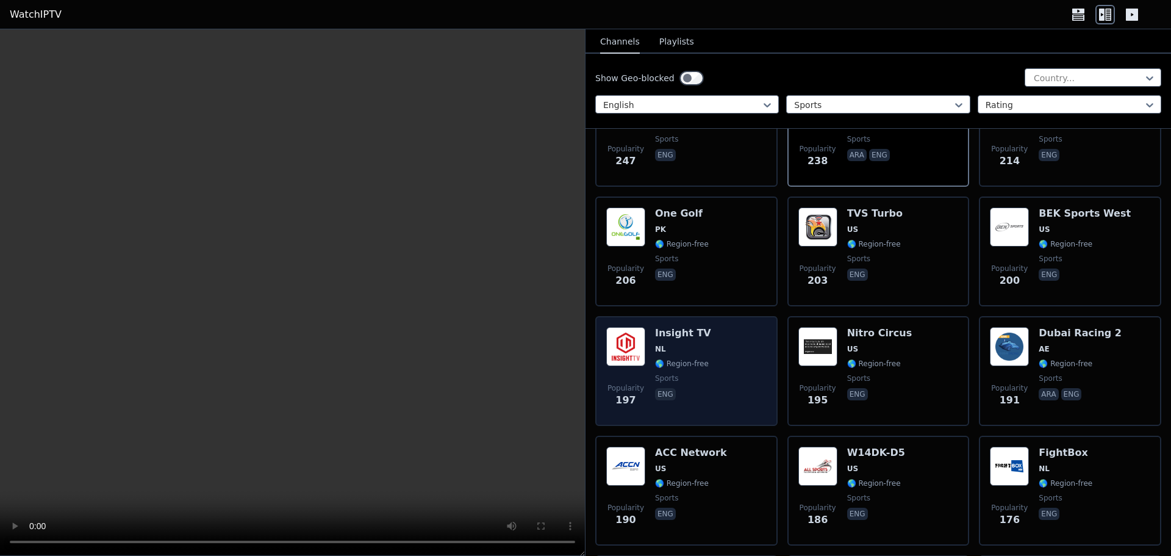
click at [660, 331] on div "Insight TV NL 🌎 Region-free sports eng" at bounding box center [683, 371] width 56 height 88
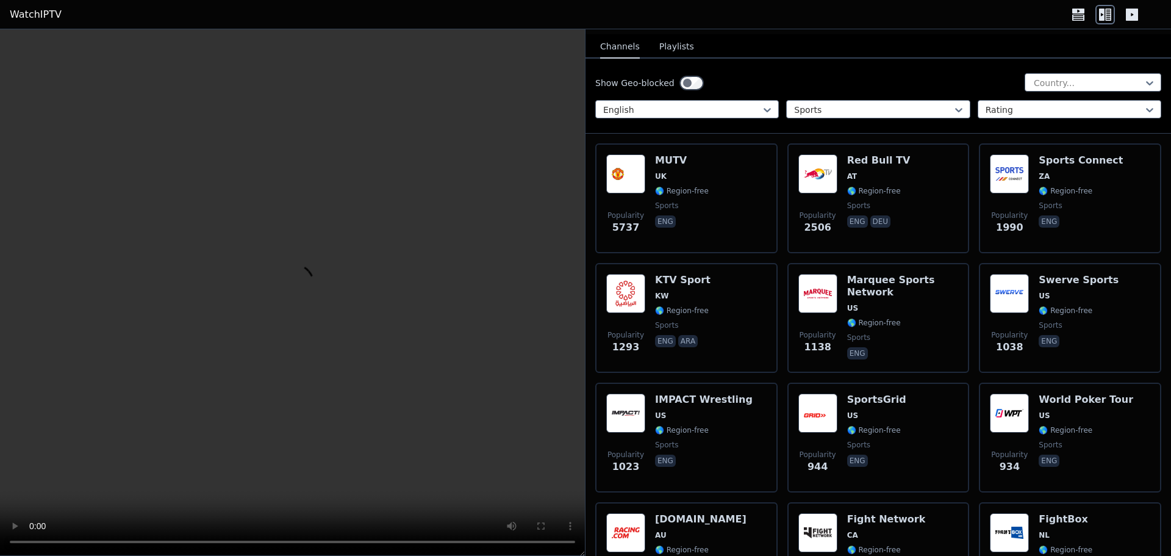
scroll to position [0, 0]
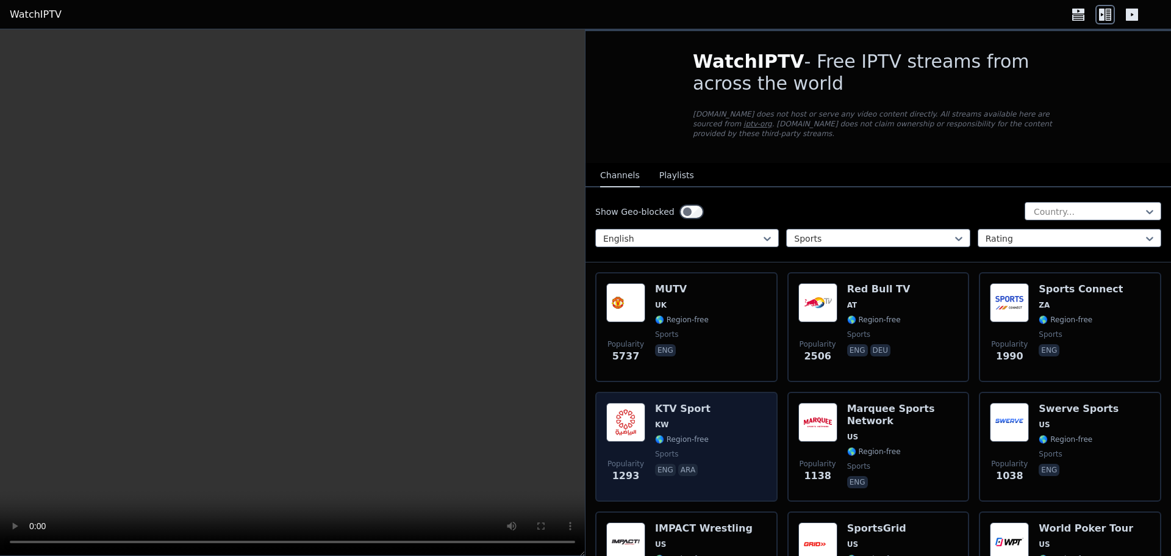
click at [708, 411] on div "Popularity 1293 KTV Sport KW 🌎 Region-free sports eng ara" at bounding box center [686, 446] width 160 height 88
